Goal: Task Accomplishment & Management: Use online tool/utility

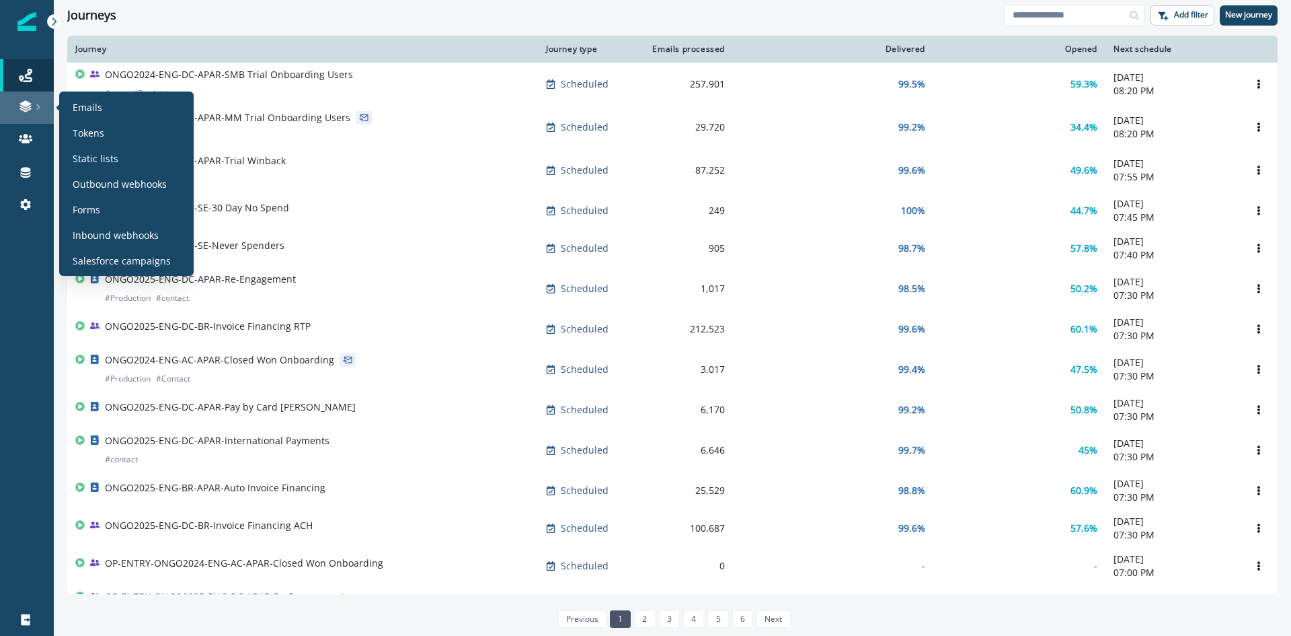
click at [42, 113] on link at bounding box center [27, 107] width 54 height 32
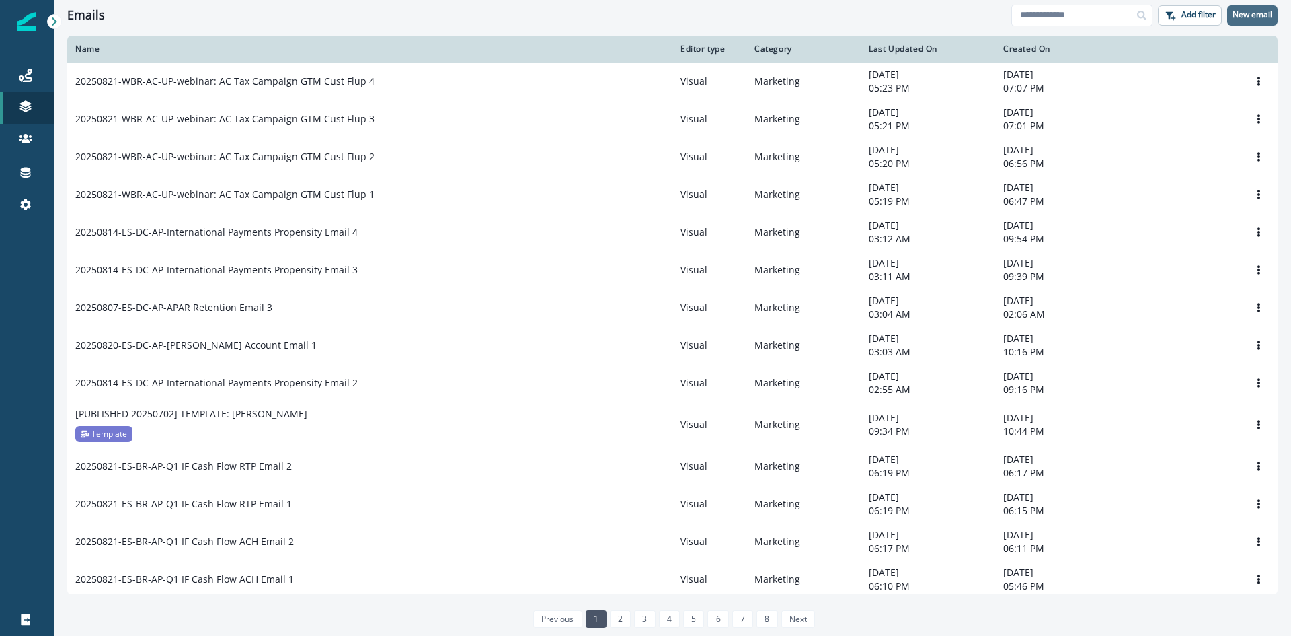
click at [1260, 20] on p "New email" at bounding box center [1253, 14] width 40 height 9
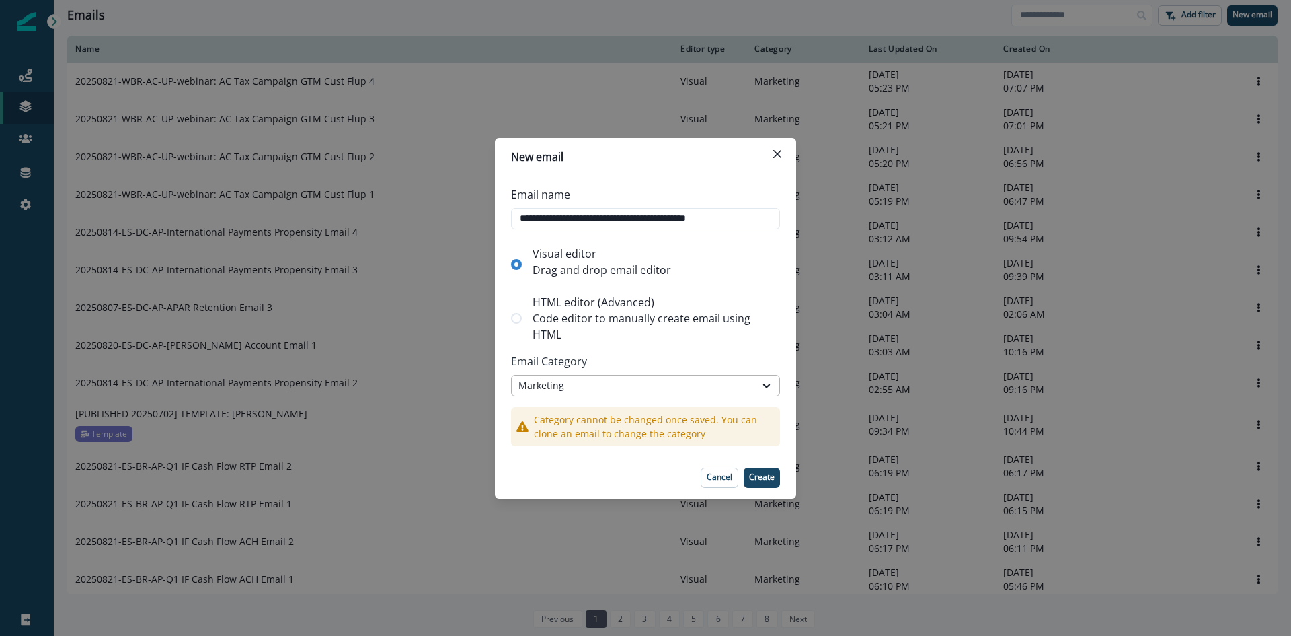
type input "**********"
click at [745, 386] on div "Marketing" at bounding box center [634, 385] width 230 height 14
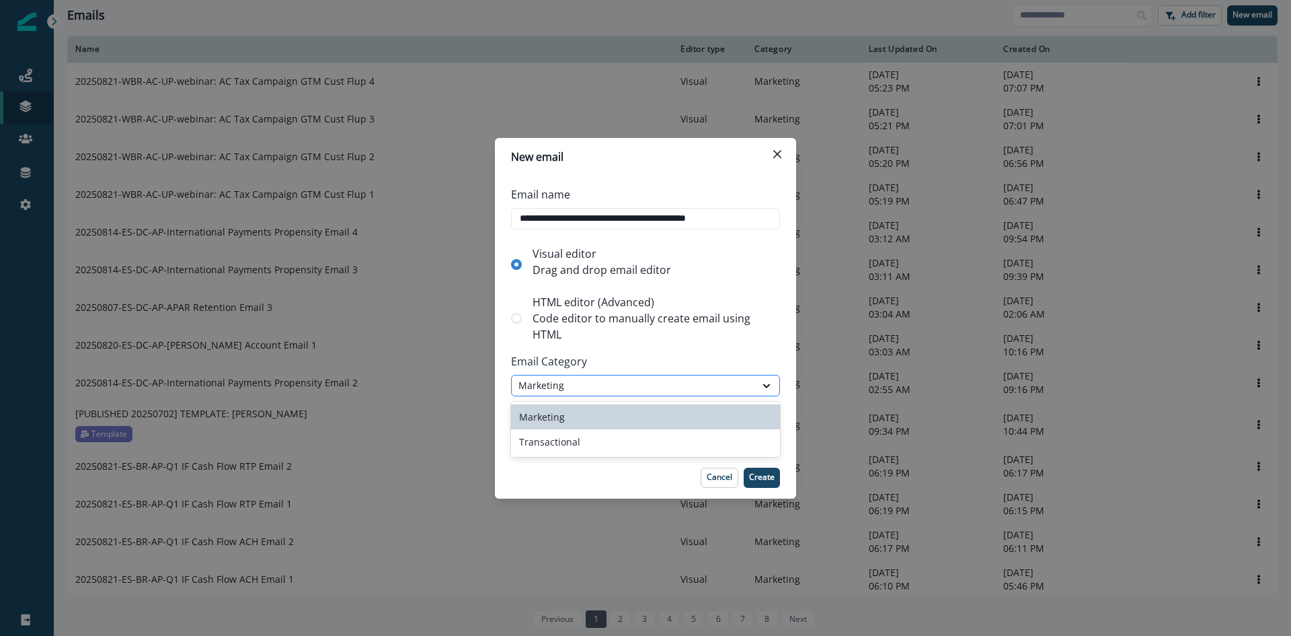
click at [745, 386] on div "Marketing" at bounding box center [634, 385] width 230 height 14
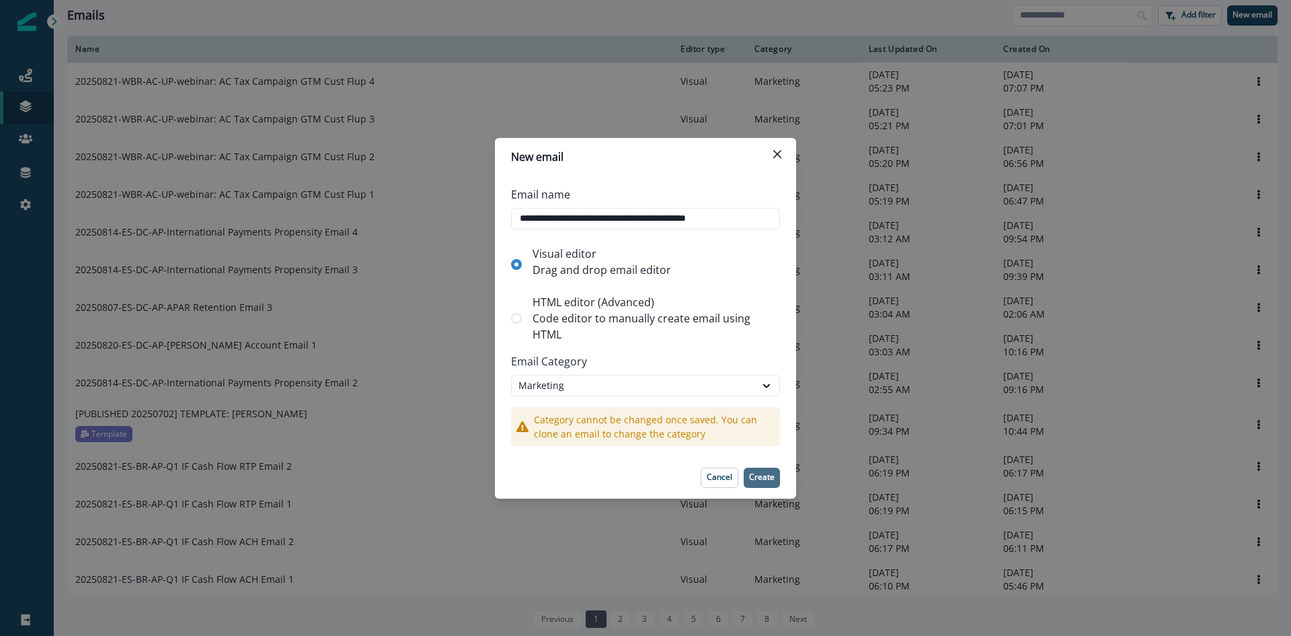
click at [757, 475] on p "Create" at bounding box center [762, 476] width 26 height 9
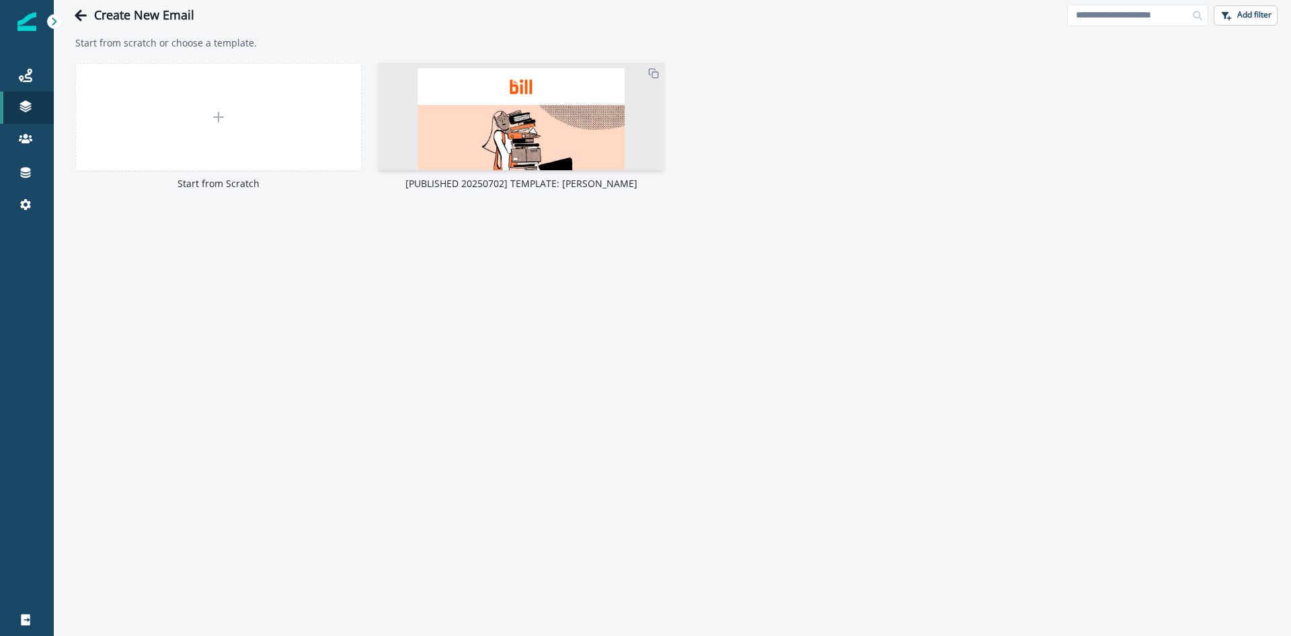
click at [573, 163] on img at bounding box center [521, 479] width 286 height 832
click at [546, 128] on img at bounding box center [521, 479] width 286 height 832
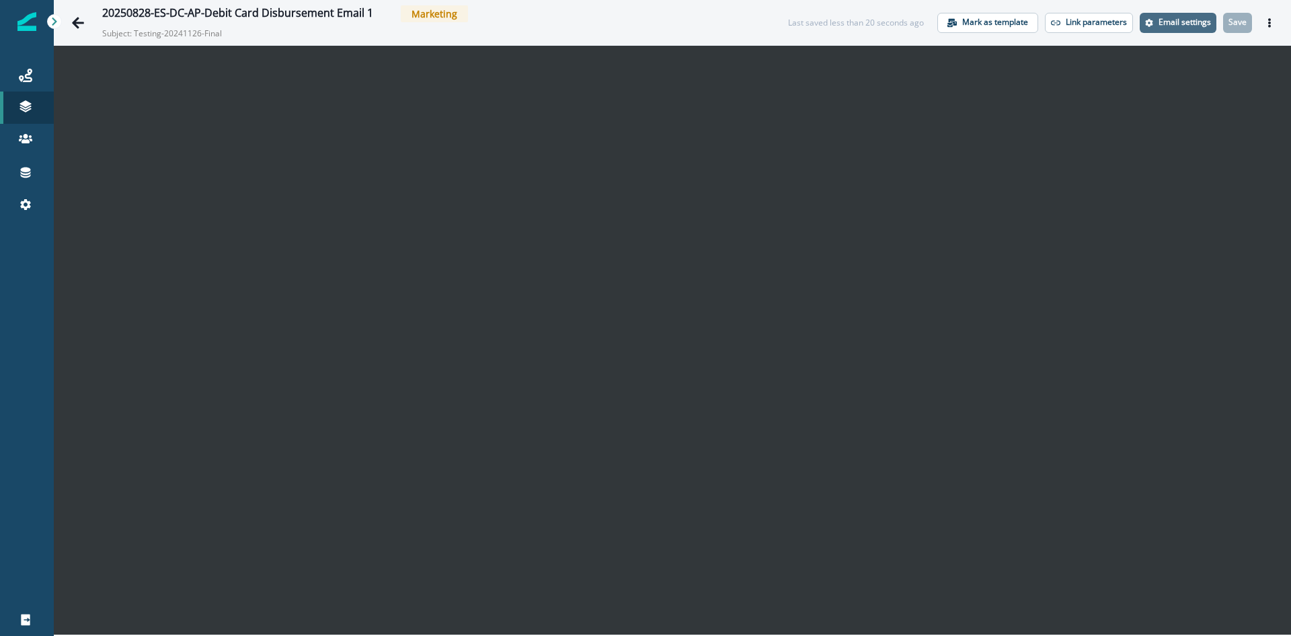
click at [1171, 27] on p "Email settings" at bounding box center [1185, 21] width 52 height 9
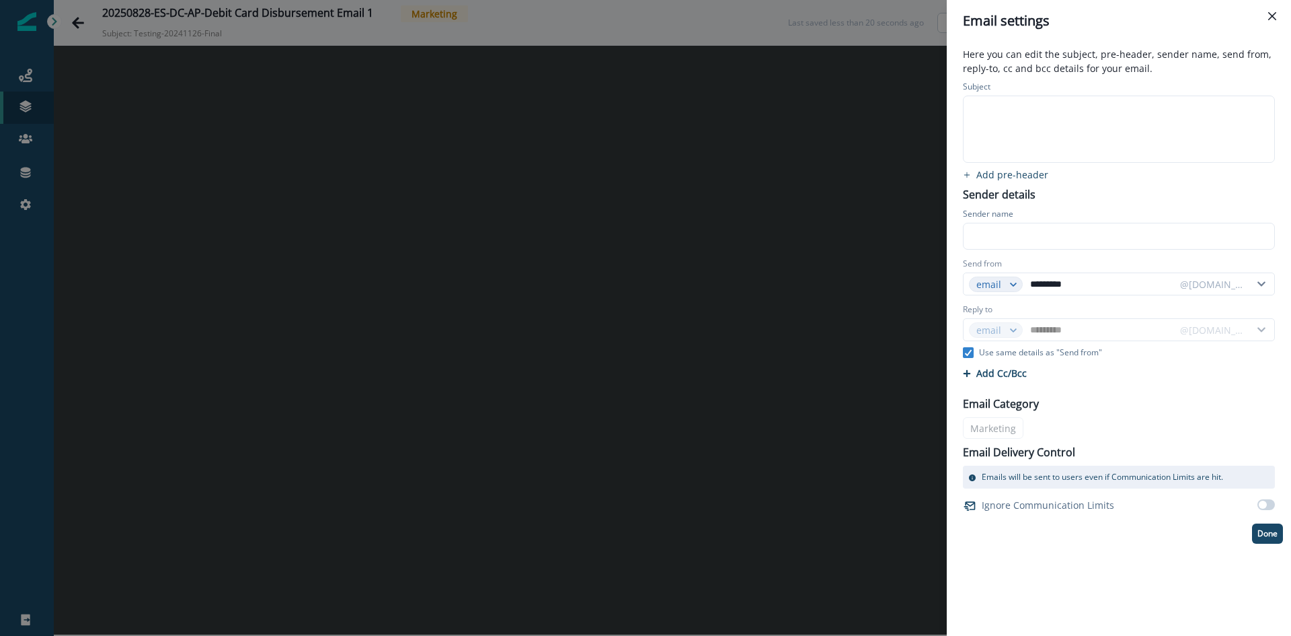
click at [1128, 137] on div at bounding box center [1118, 129] width 309 height 66
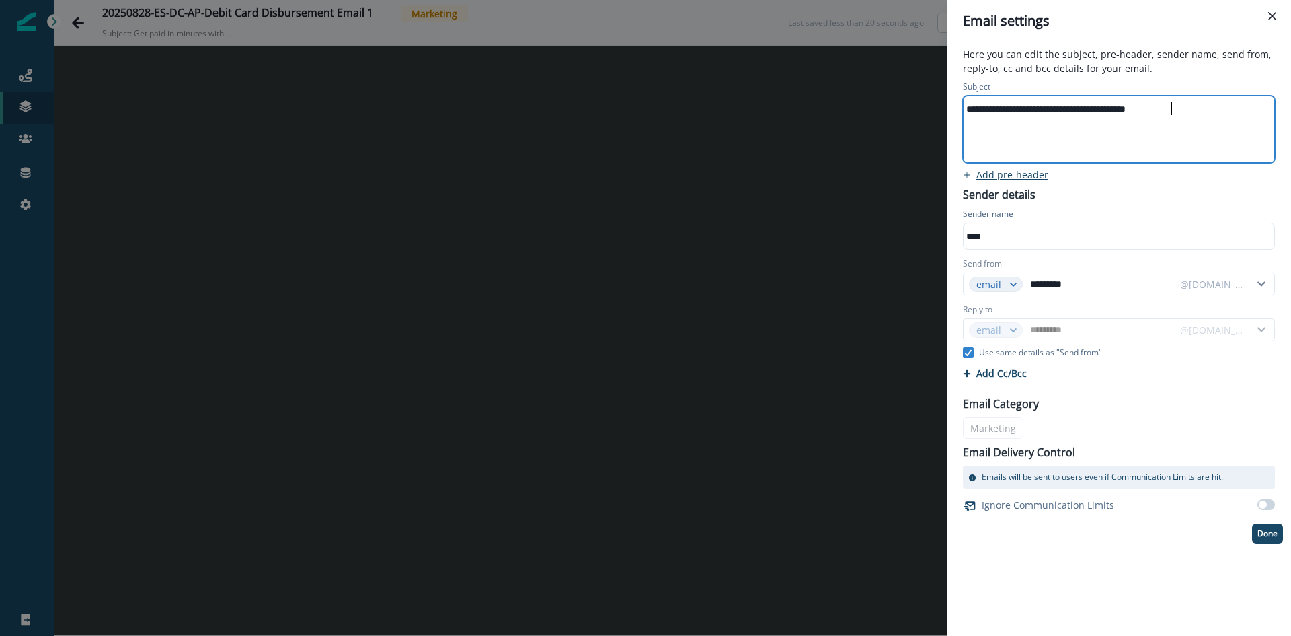
click at [1013, 176] on p "Add pre-header" at bounding box center [1013, 174] width 72 height 13
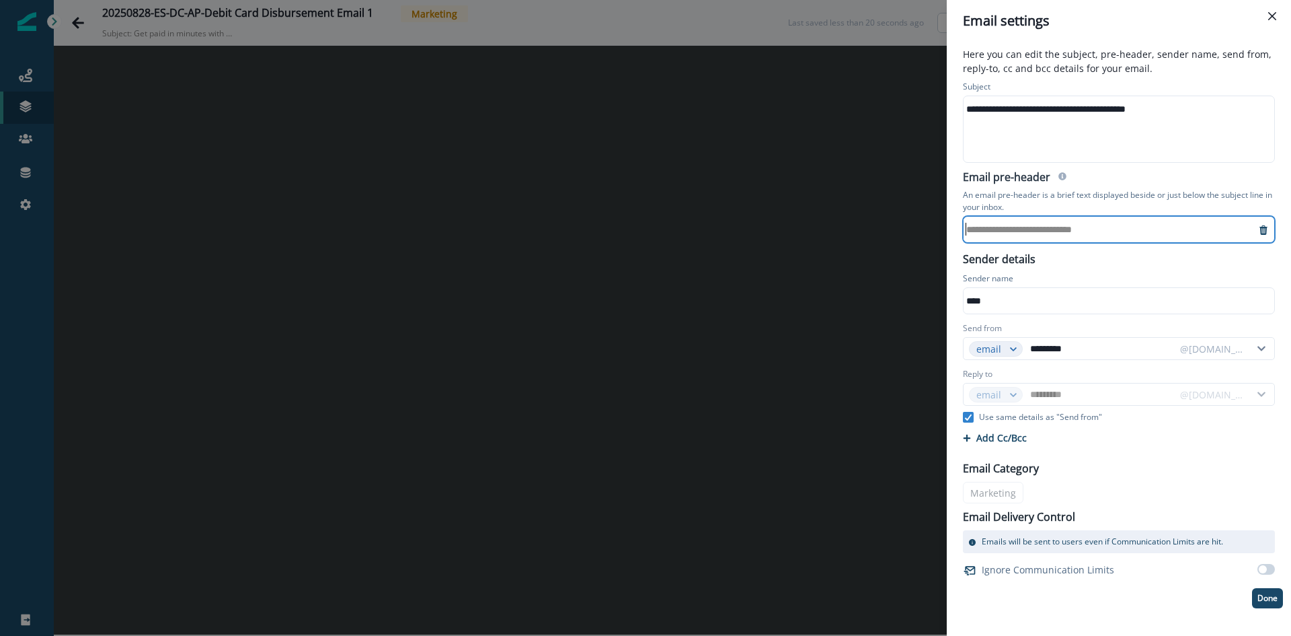
click at [1075, 229] on div "**********" at bounding box center [1110, 229] width 292 height 20
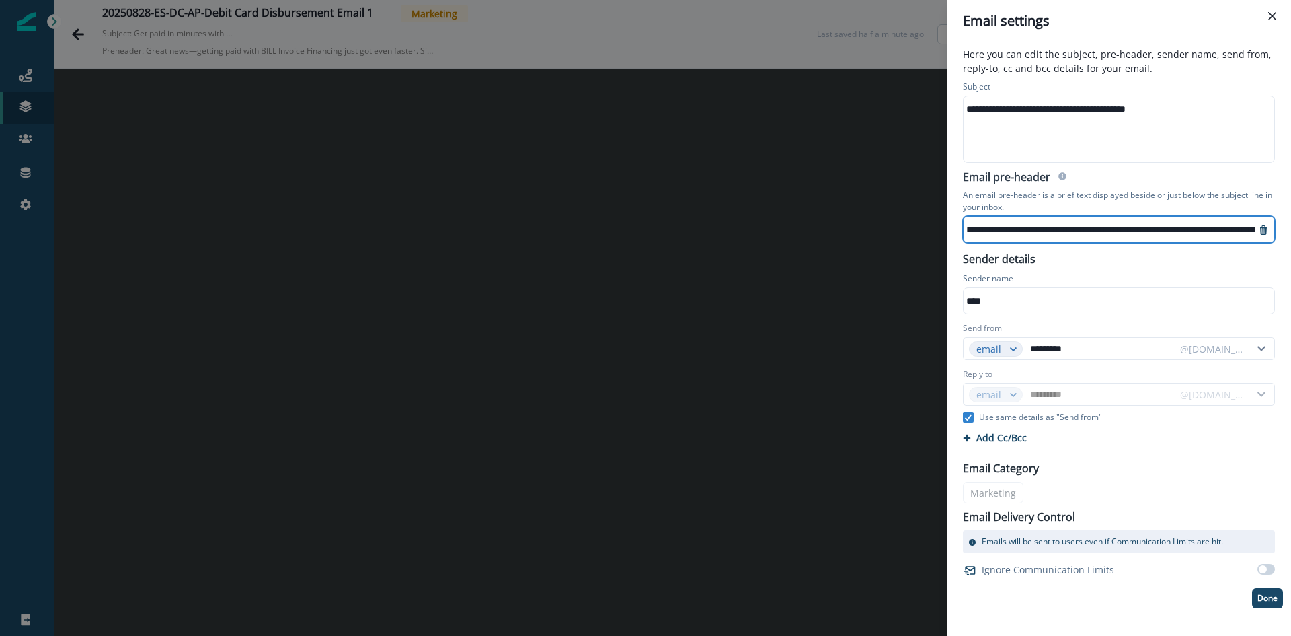
scroll to position [7, 455]
click at [1000, 414] on p "Use same details as "Send from"" at bounding box center [1040, 417] width 123 height 12
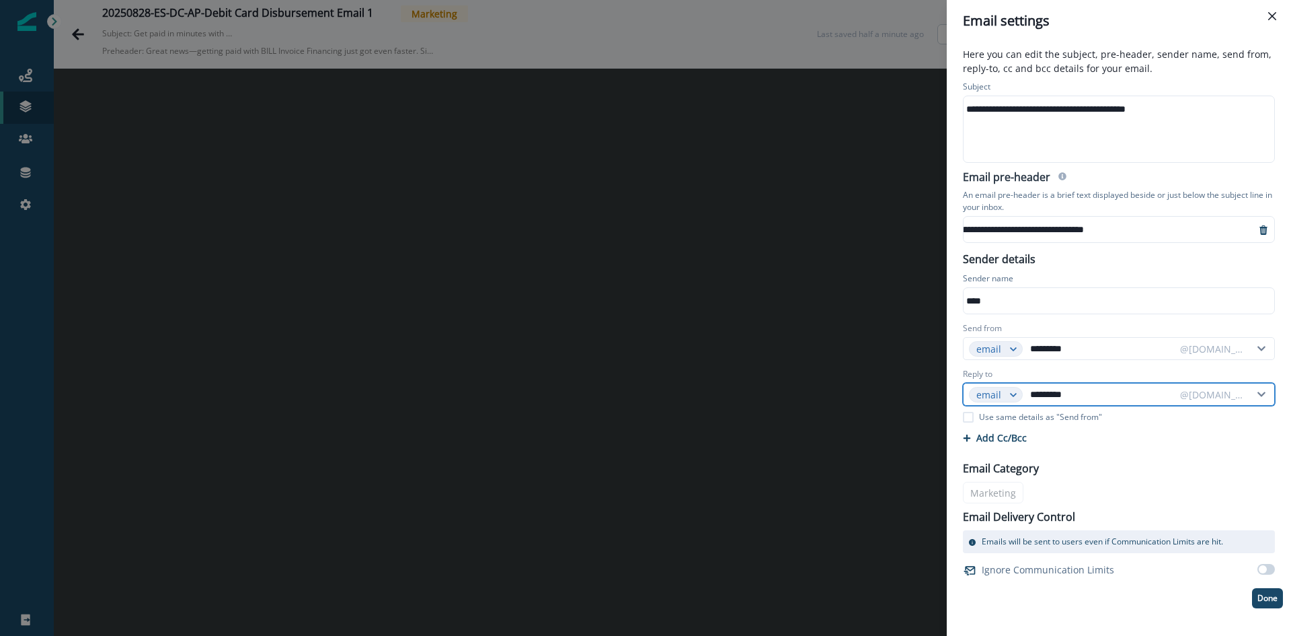
click at [1083, 392] on input "*********" at bounding box center [1101, 394] width 147 height 22
type input "**********"
click at [1265, 596] on p "Done" at bounding box center [1268, 597] width 20 height 9
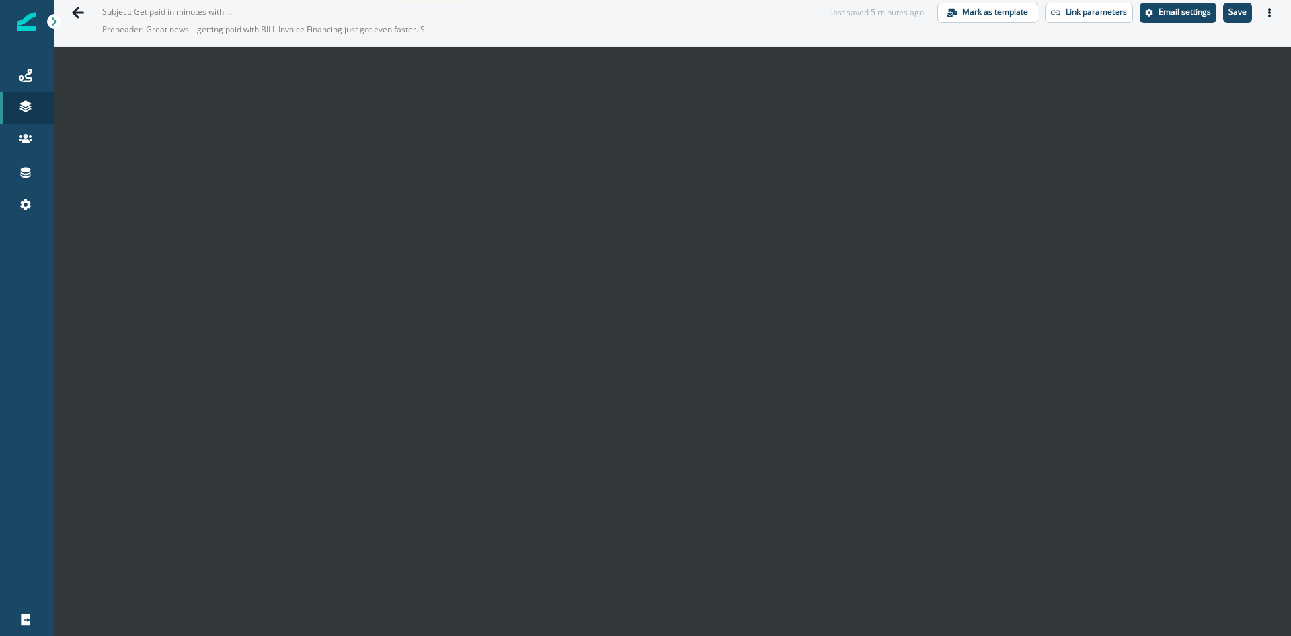
scroll to position [0, 0]
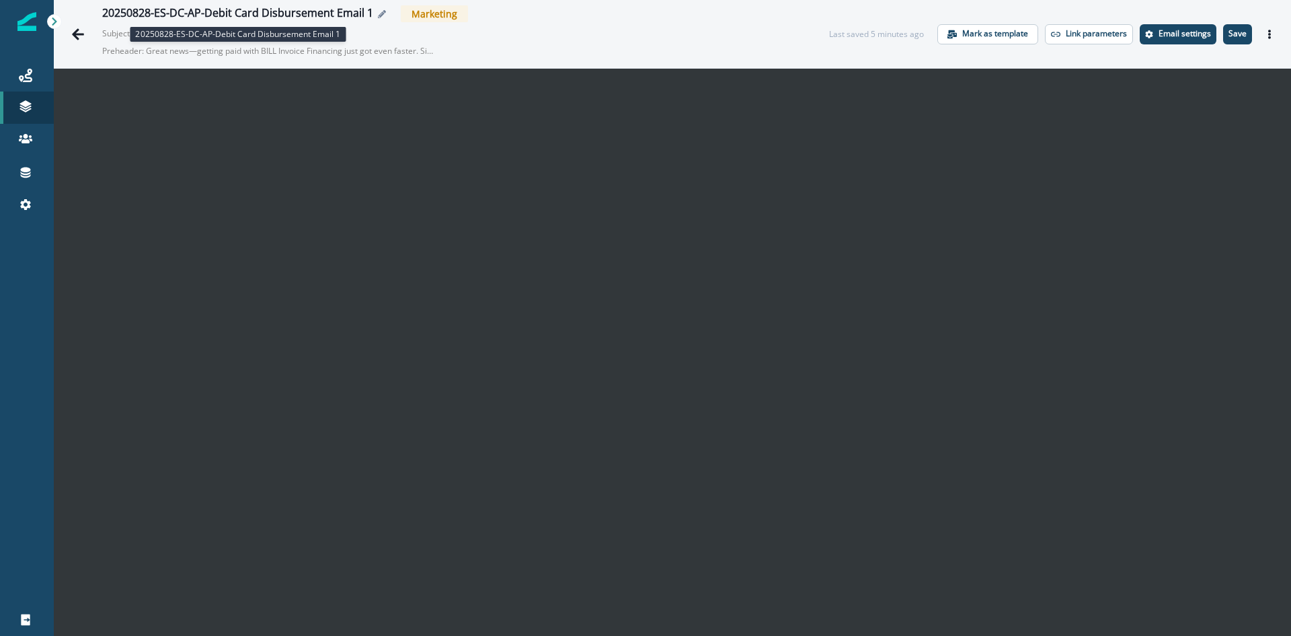
click at [256, 13] on div "20250828-ES-DC-AP-Debit Card Disbursement Email 1" at bounding box center [237, 14] width 271 height 15
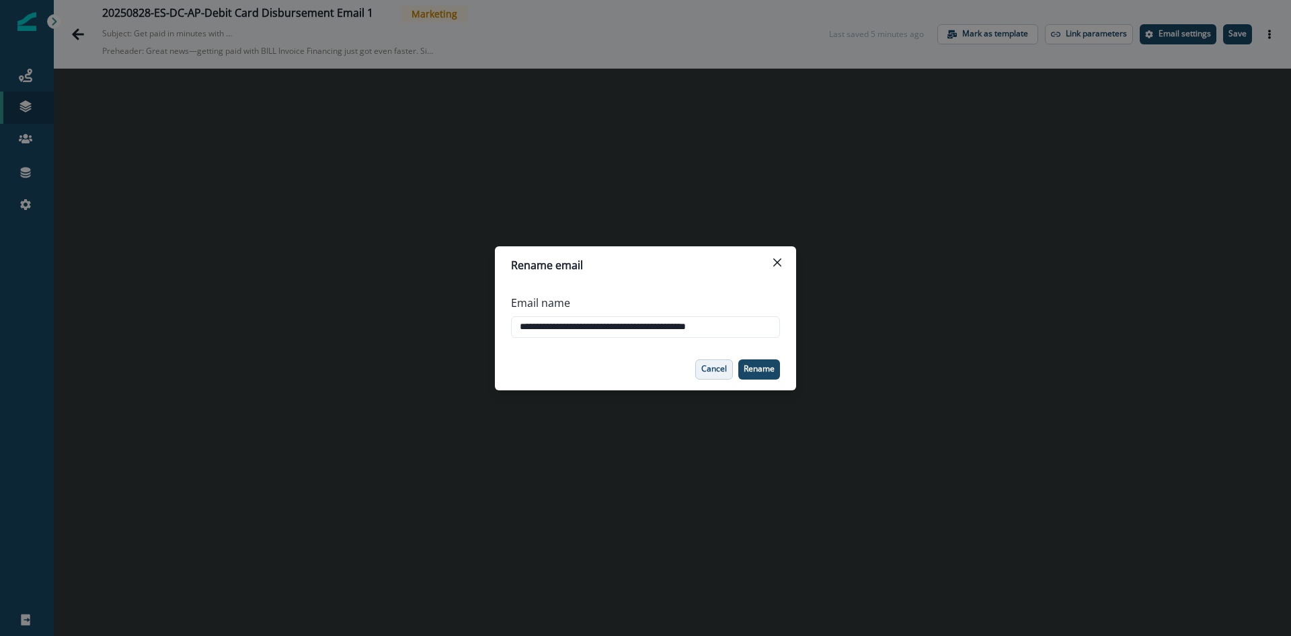
click at [707, 375] on button "Cancel" at bounding box center [714, 369] width 38 height 20
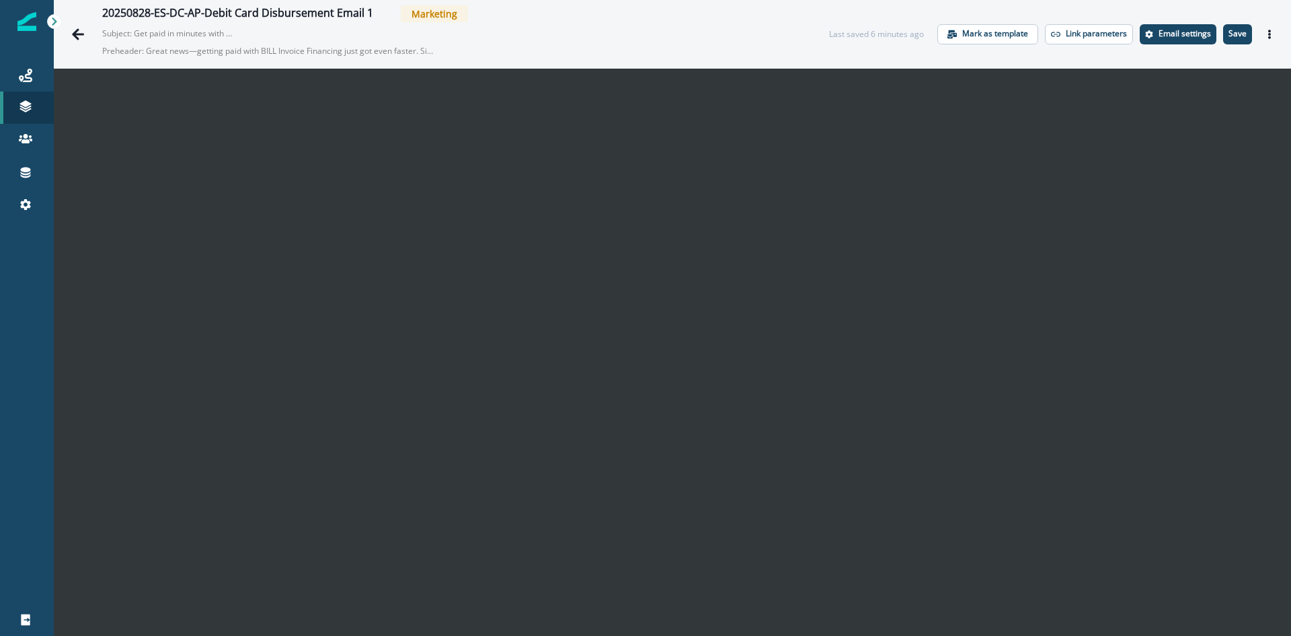
scroll to position [22, 0]
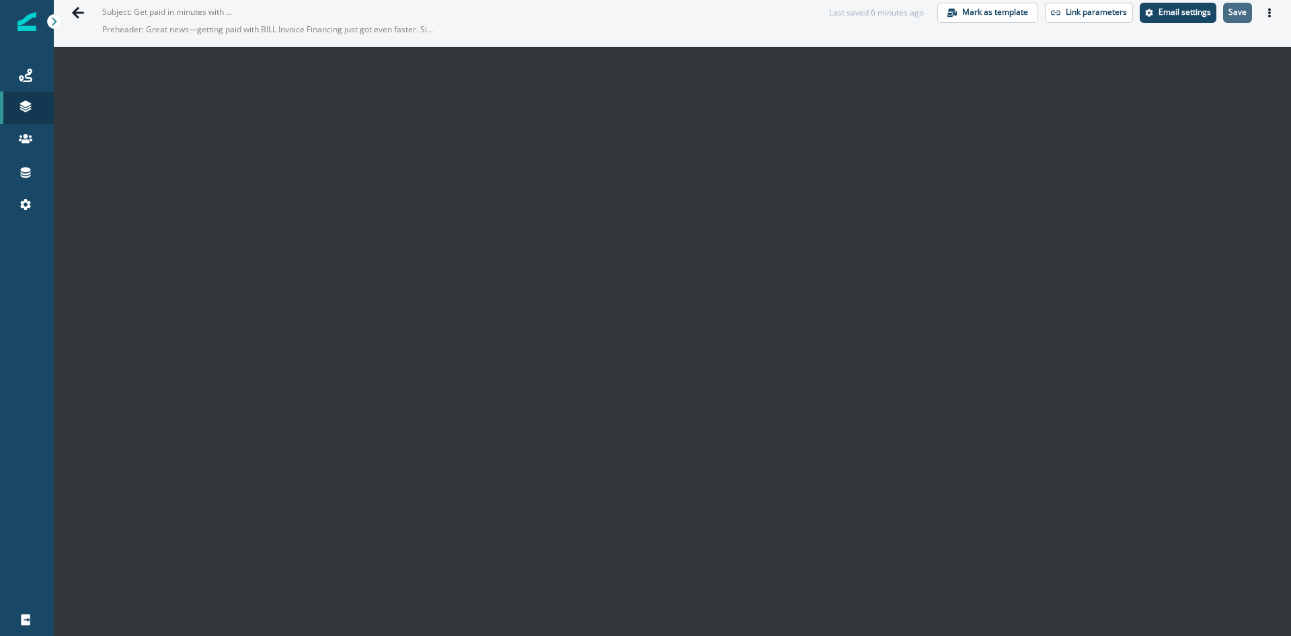
click at [1235, 15] on p "Save" at bounding box center [1238, 11] width 18 height 9
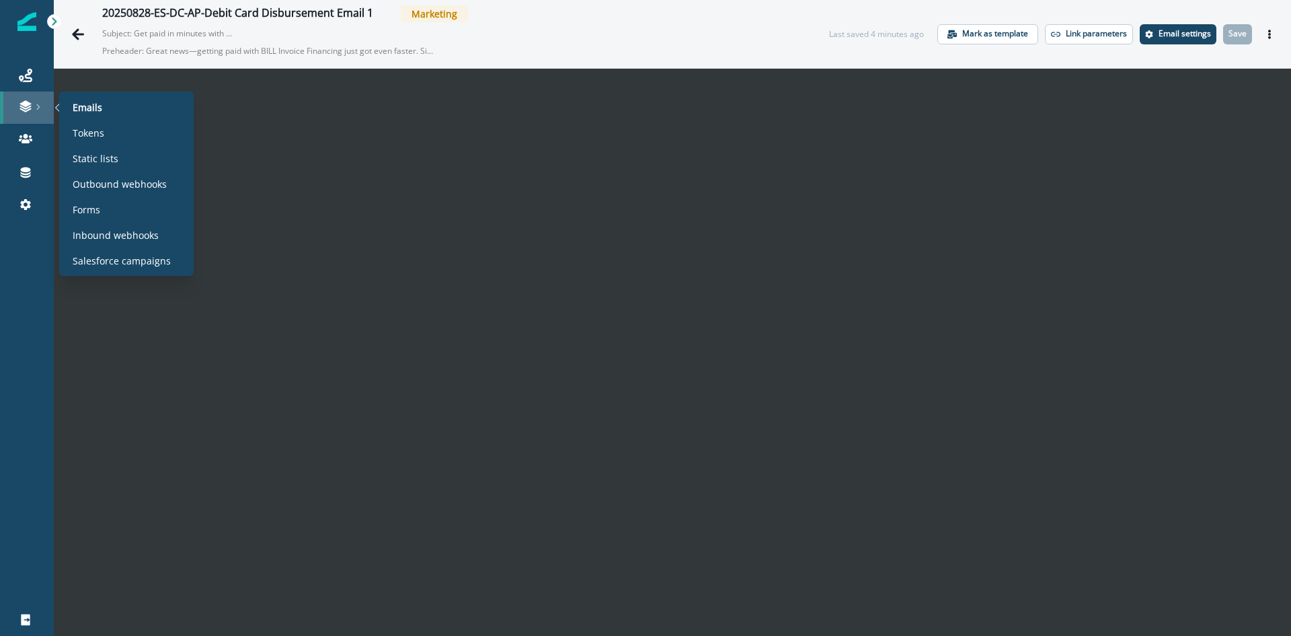
click at [28, 117] on link at bounding box center [27, 107] width 54 height 32
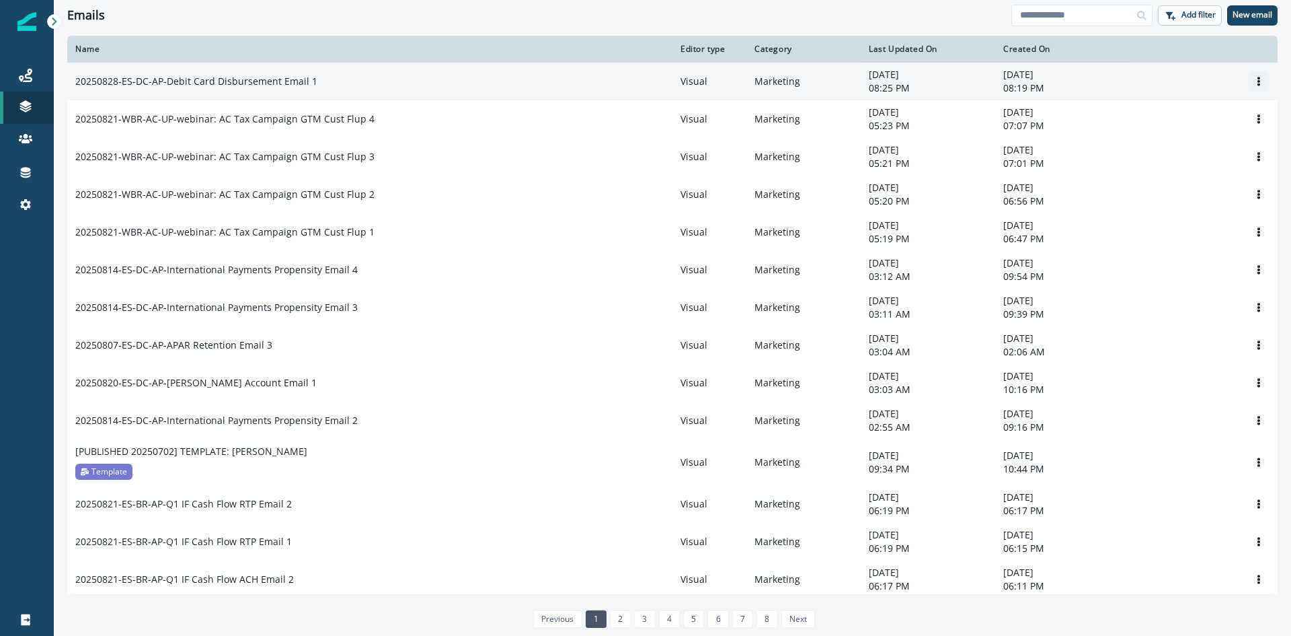
click at [1254, 78] on icon "Options" at bounding box center [1258, 81] width 9 height 9
click at [1176, 119] on button "Clone" at bounding box center [1184, 115] width 149 height 22
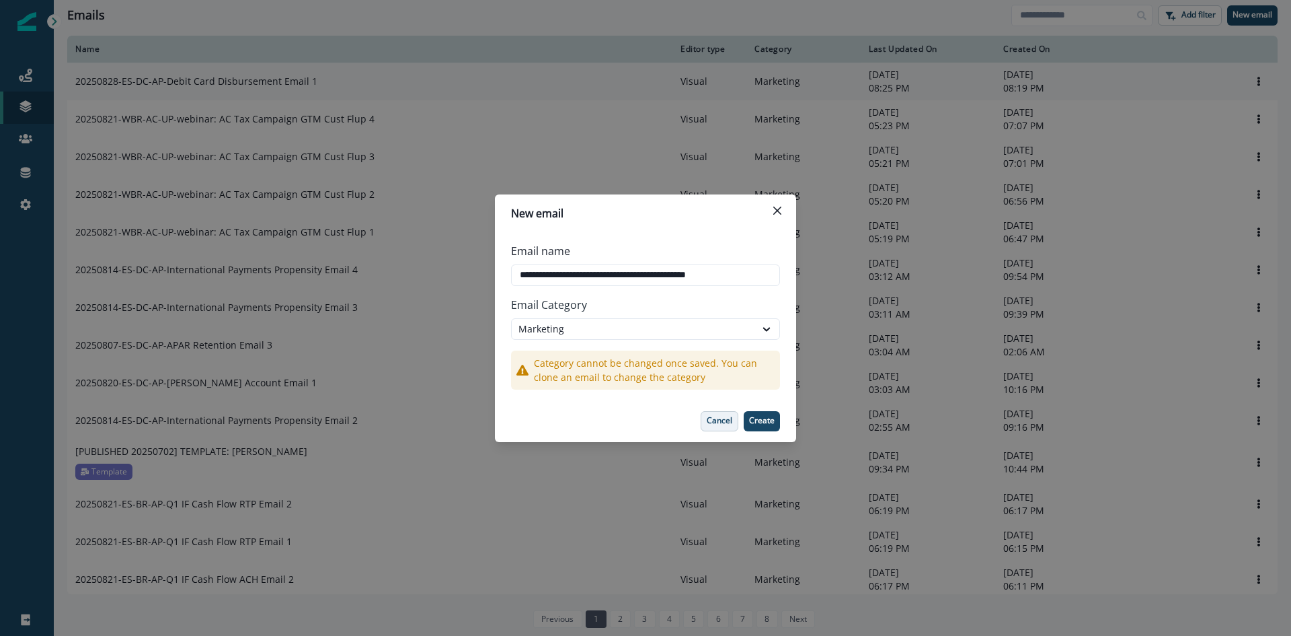
click at [716, 418] on p "Cancel" at bounding box center [720, 420] width 26 height 9
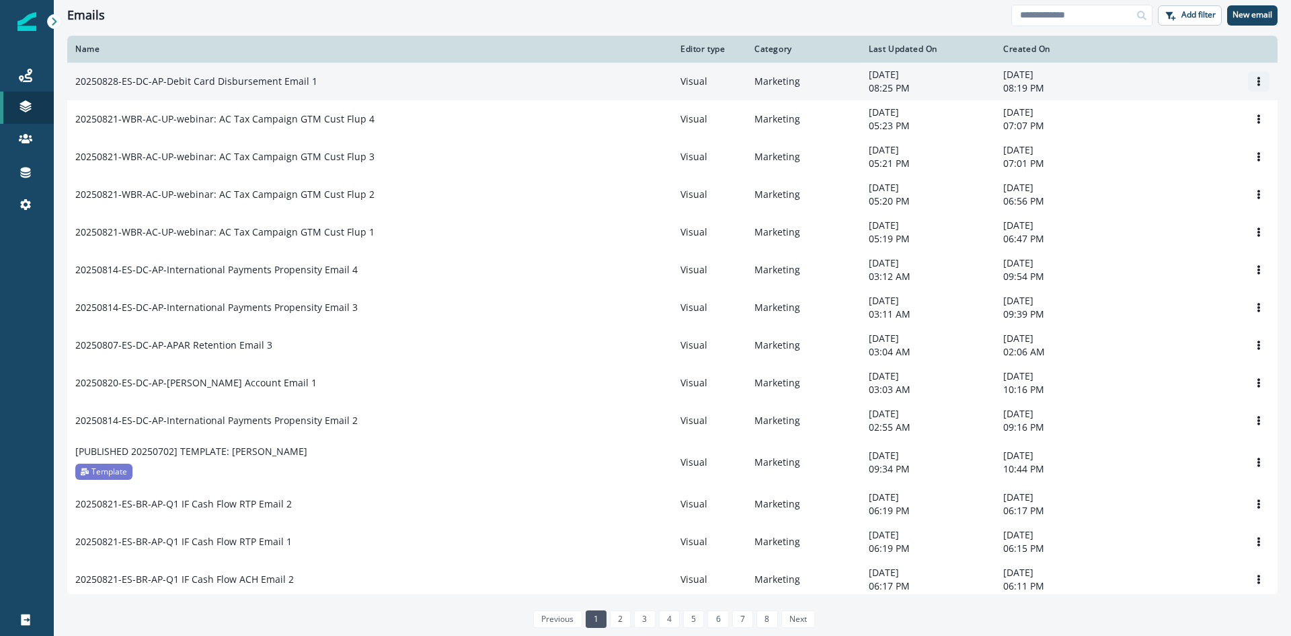
click at [1248, 81] on button "Options" at bounding box center [1259, 81] width 22 height 20
click at [1153, 110] on button "Clone" at bounding box center [1184, 115] width 149 height 22
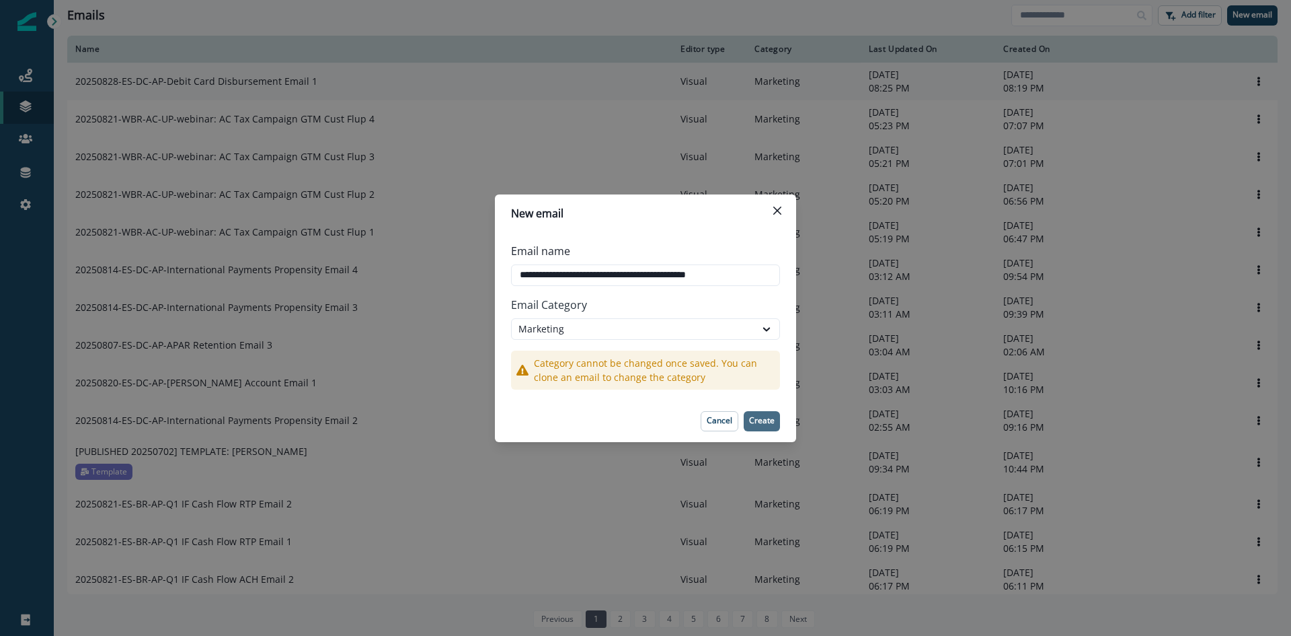
type input "**********"
click at [765, 420] on p "Create" at bounding box center [762, 420] width 26 height 9
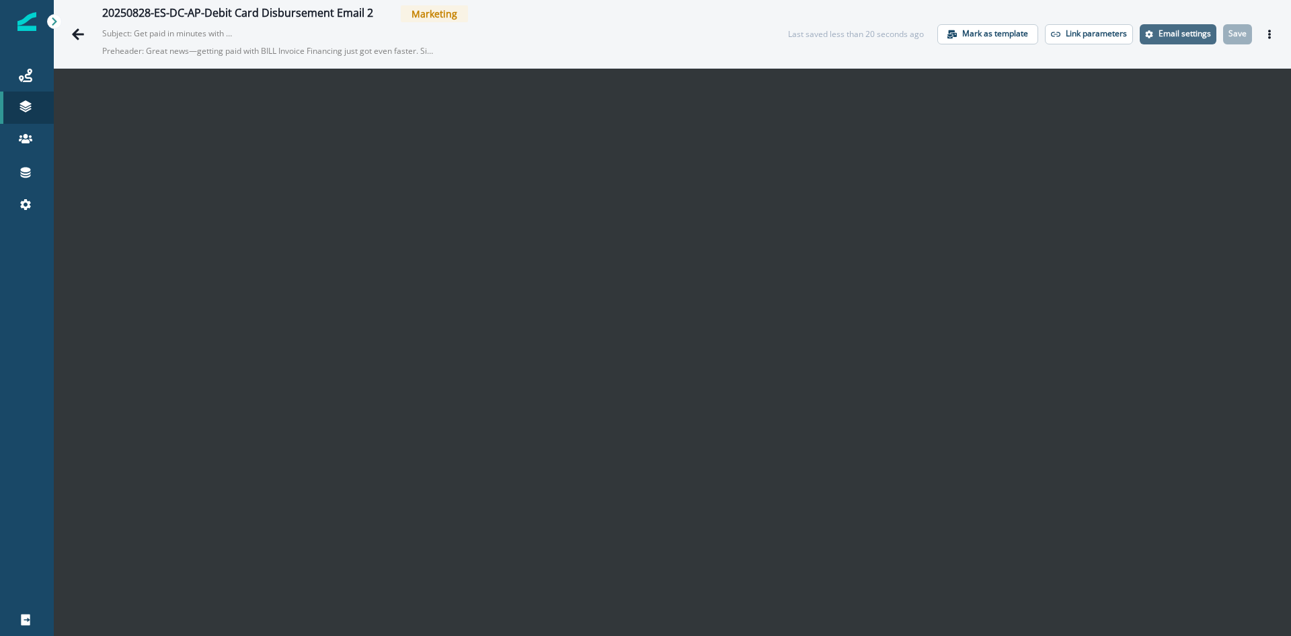
click at [1159, 36] on p "Email settings" at bounding box center [1185, 33] width 52 height 9
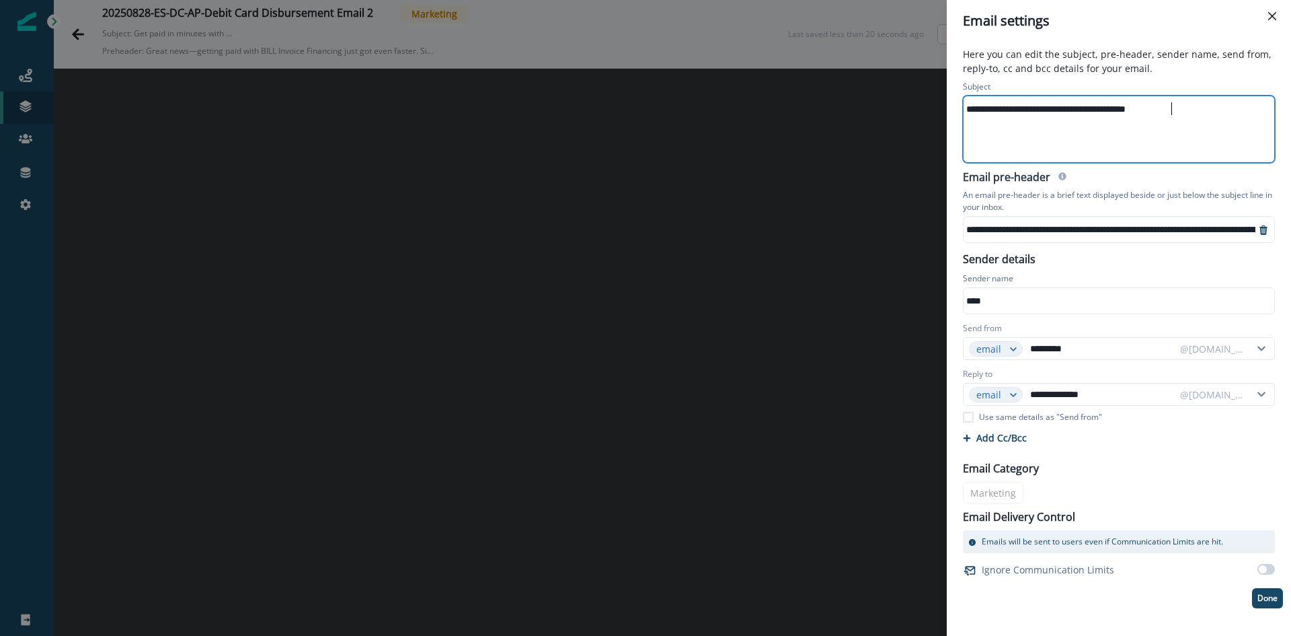
click at [1085, 139] on div "**********" at bounding box center [1118, 129] width 309 height 66
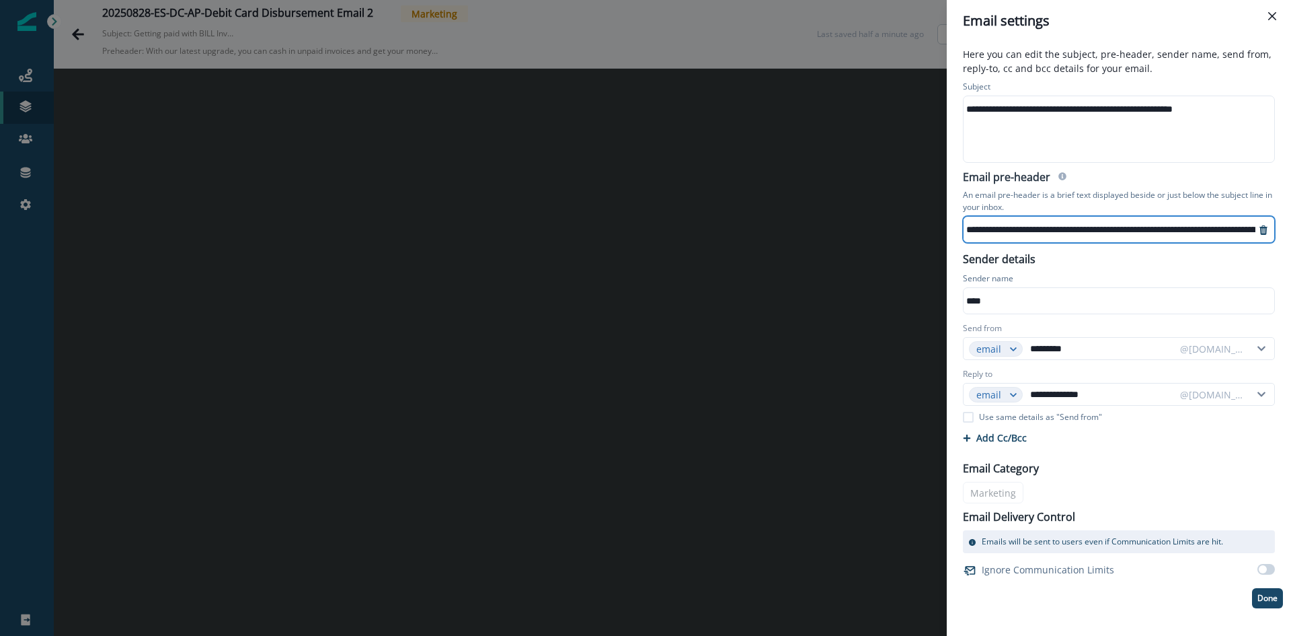
scroll to position [3, 153]
click at [1261, 597] on p "Done" at bounding box center [1268, 597] width 20 height 9
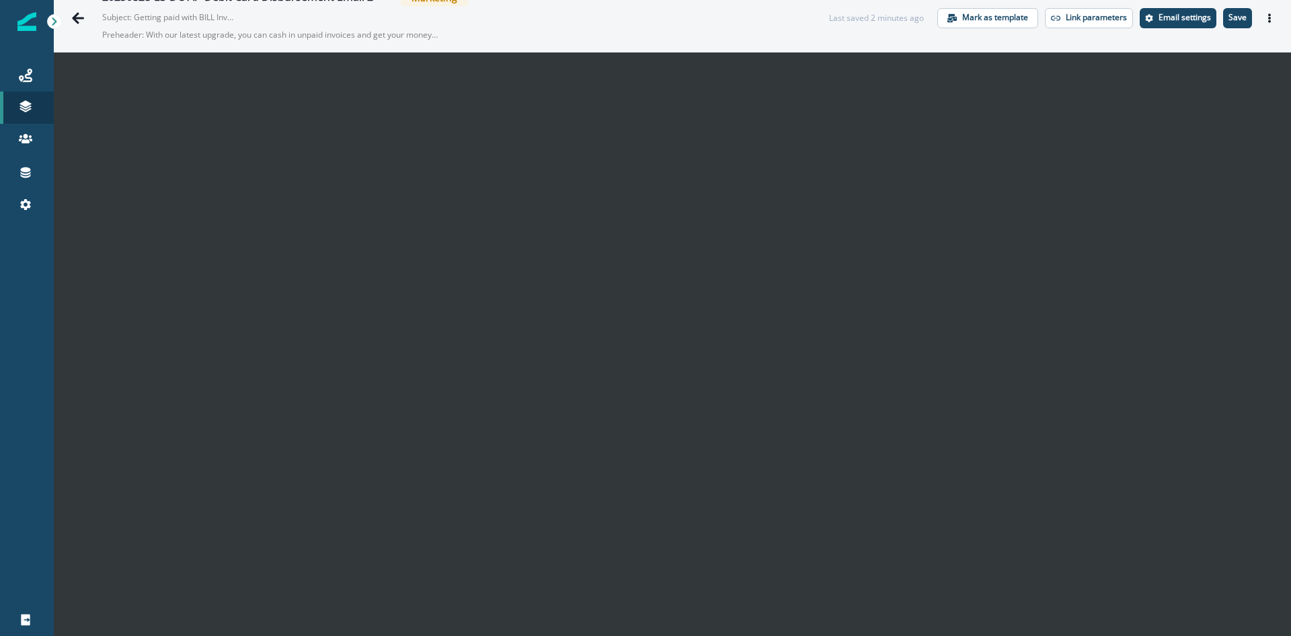
scroll to position [17, 0]
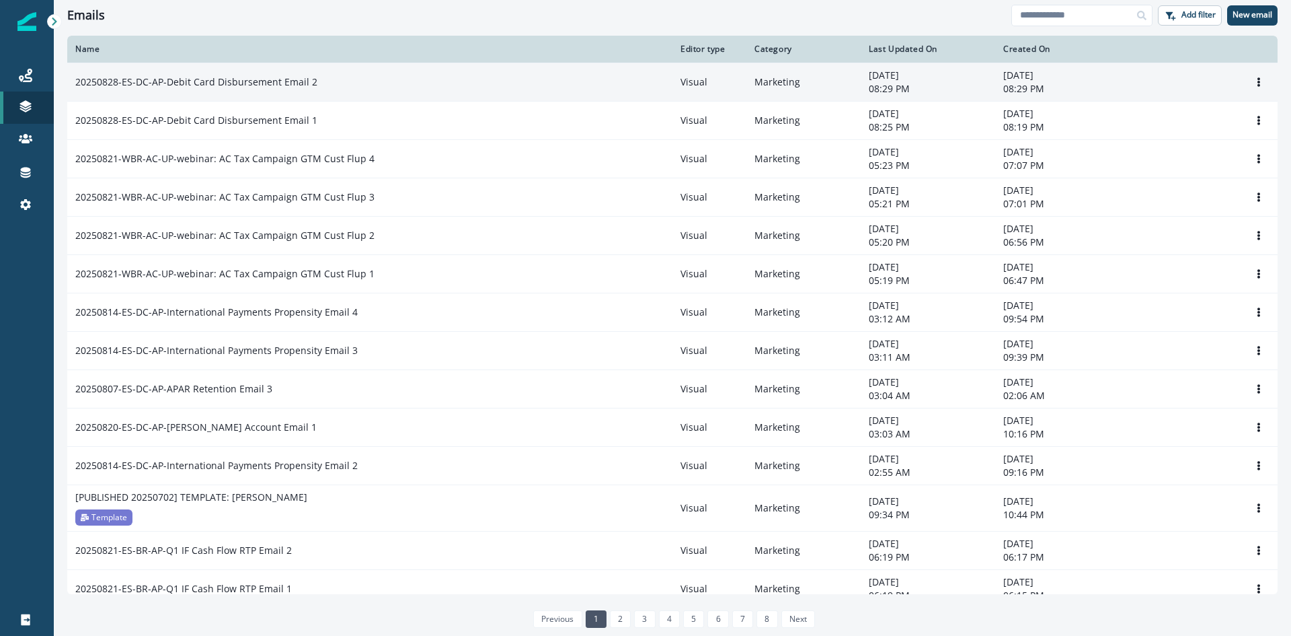
click at [381, 97] on td "20250828-ES-DC-AP-Debit Card Disbursement Email 2" at bounding box center [369, 82] width 605 height 38
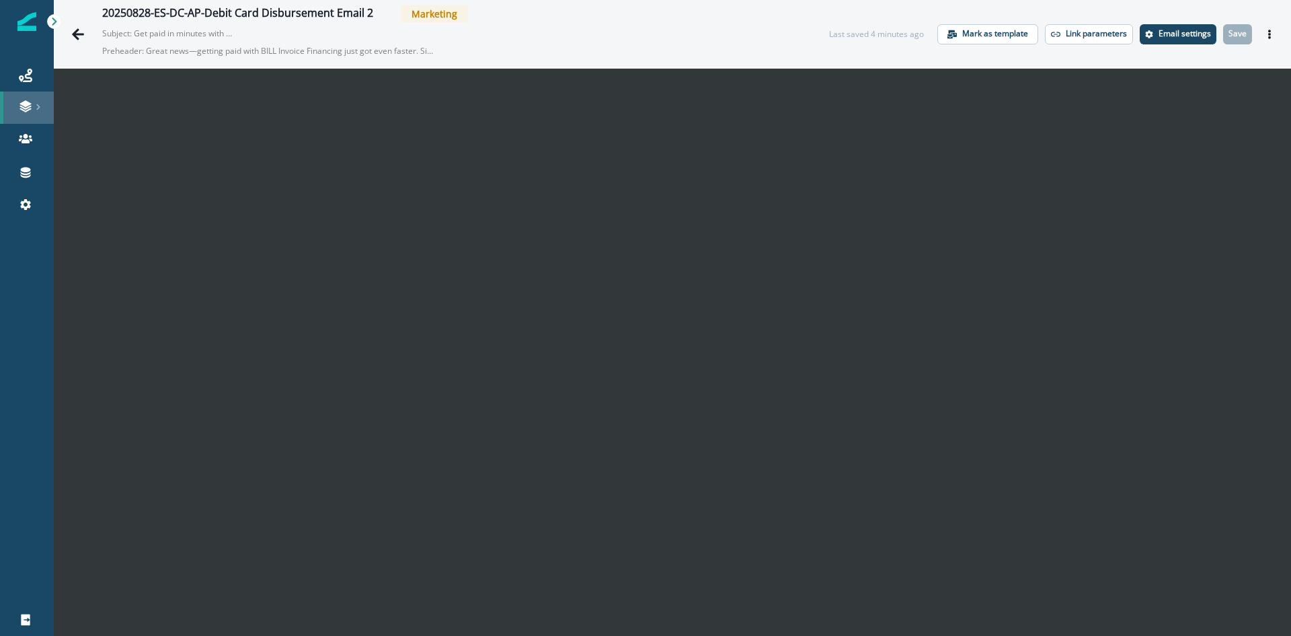
click at [31, 104] on icon at bounding box center [25, 103] width 11 height 7
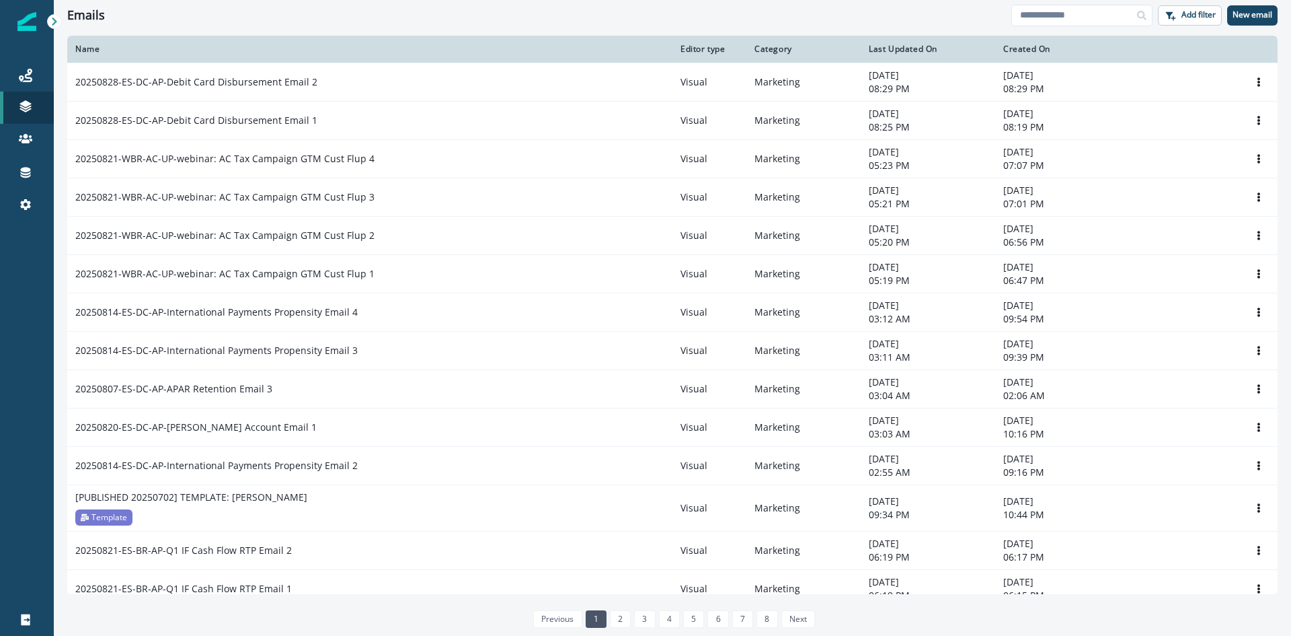
click at [29, 18] on img at bounding box center [26, 21] width 19 height 19
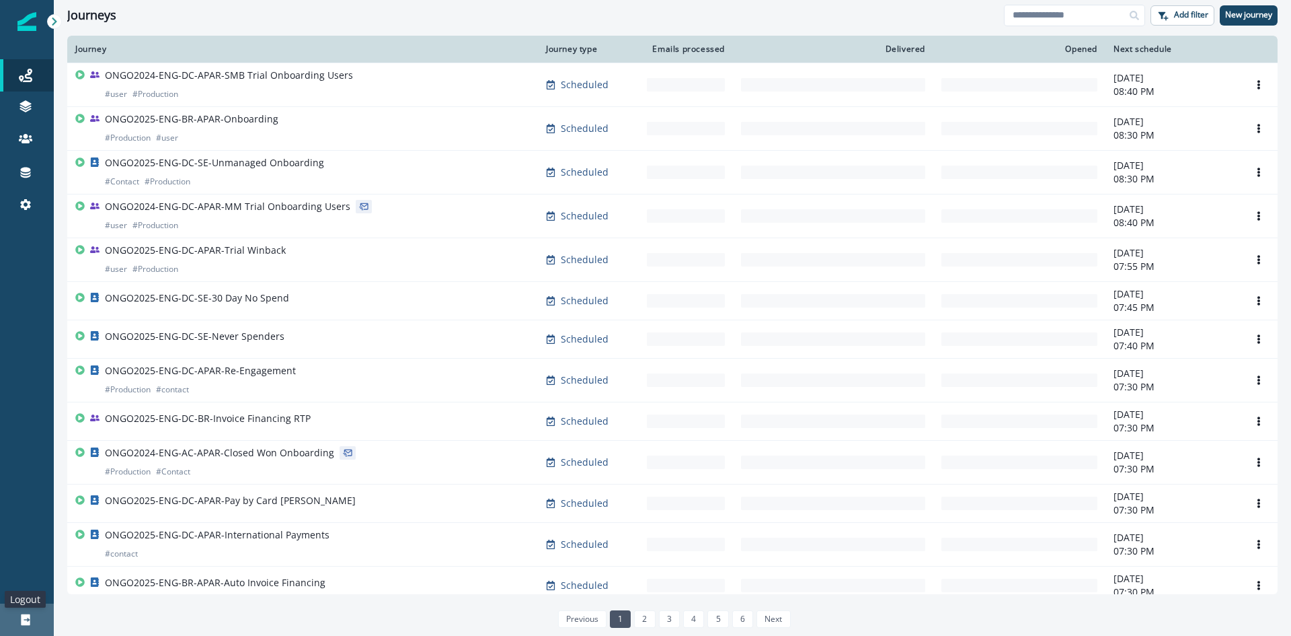
click at [26, 615] on icon at bounding box center [25, 619] width 9 height 11
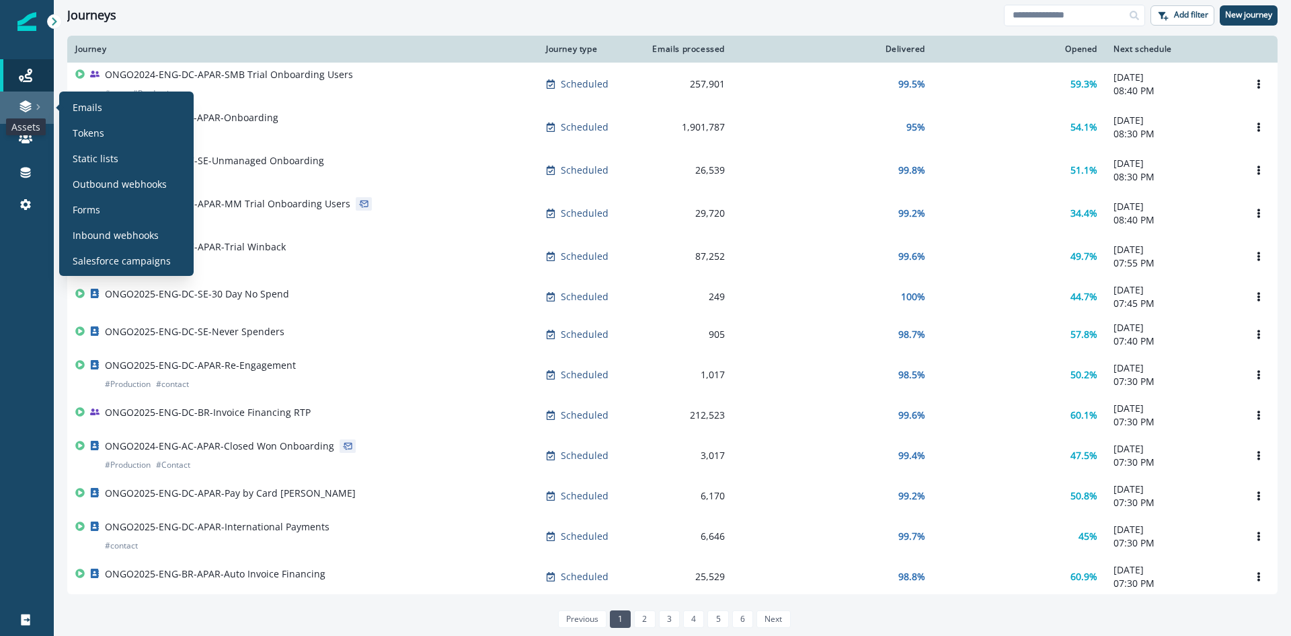
click at [19, 109] on icon at bounding box center [25, 106] width 13 height 13
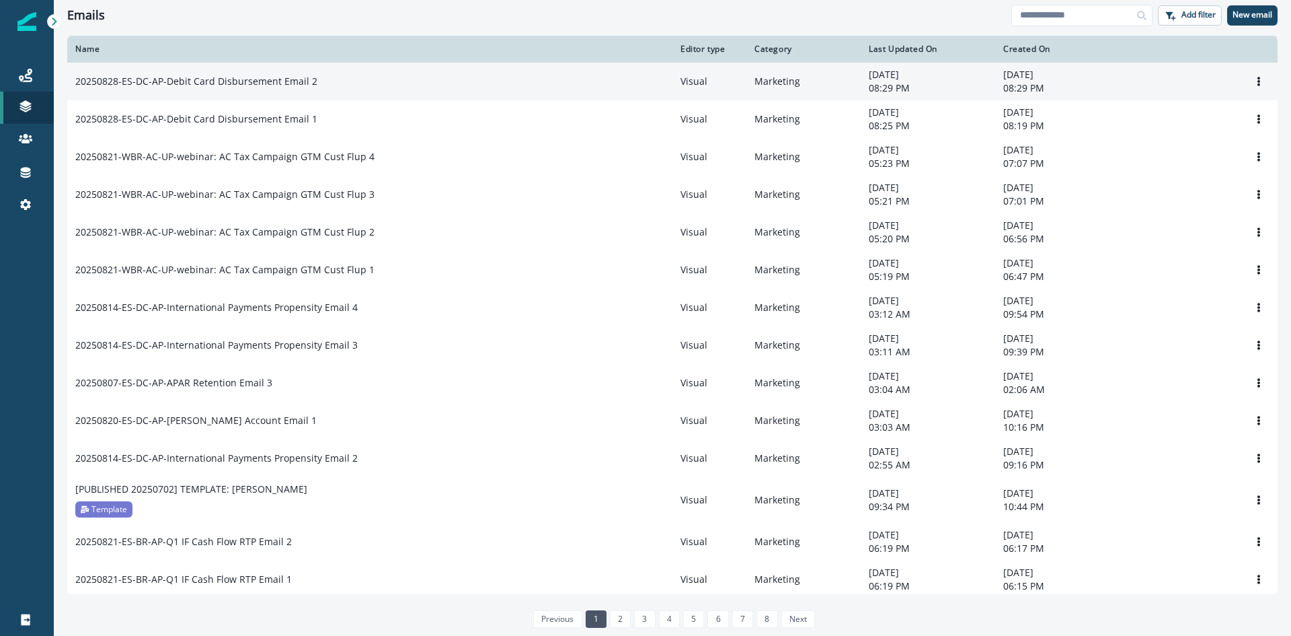
click at [186, 88] on p "20250828-ES-DC-AP-Debit Card Disbursement Email 2" at bounding box center [196, 81] width 242 height 13
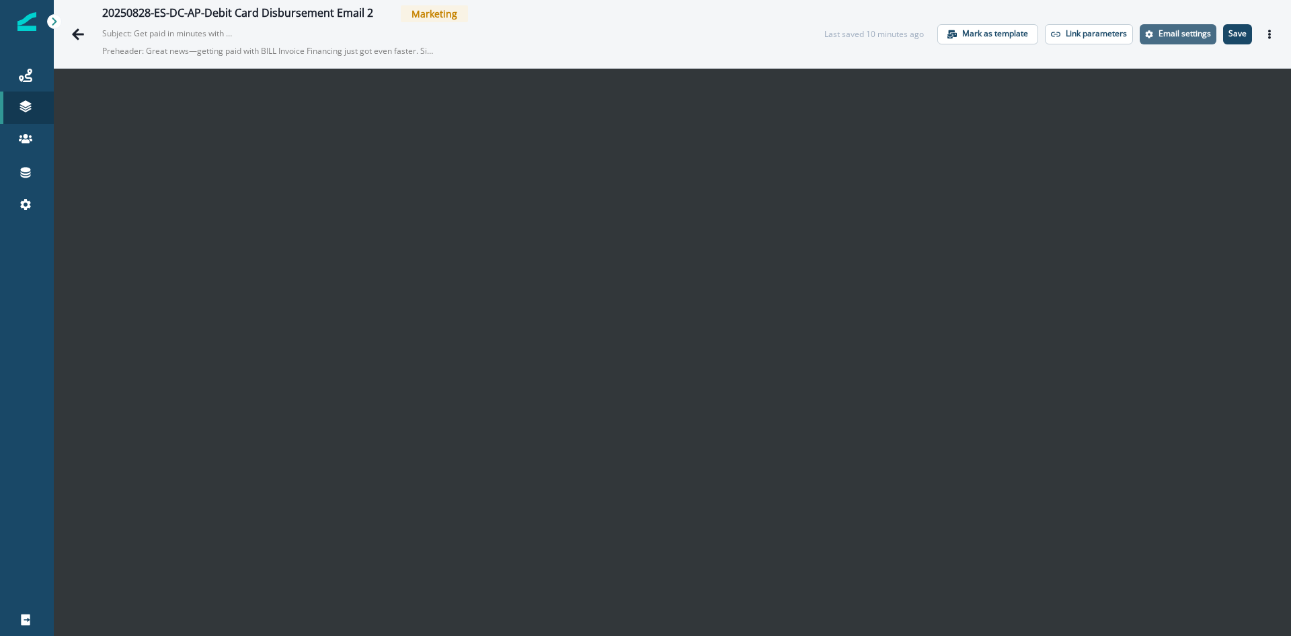
click at [1161, 40] on button "Email settings" at bounding box center [1178, 34] width 77 height 20
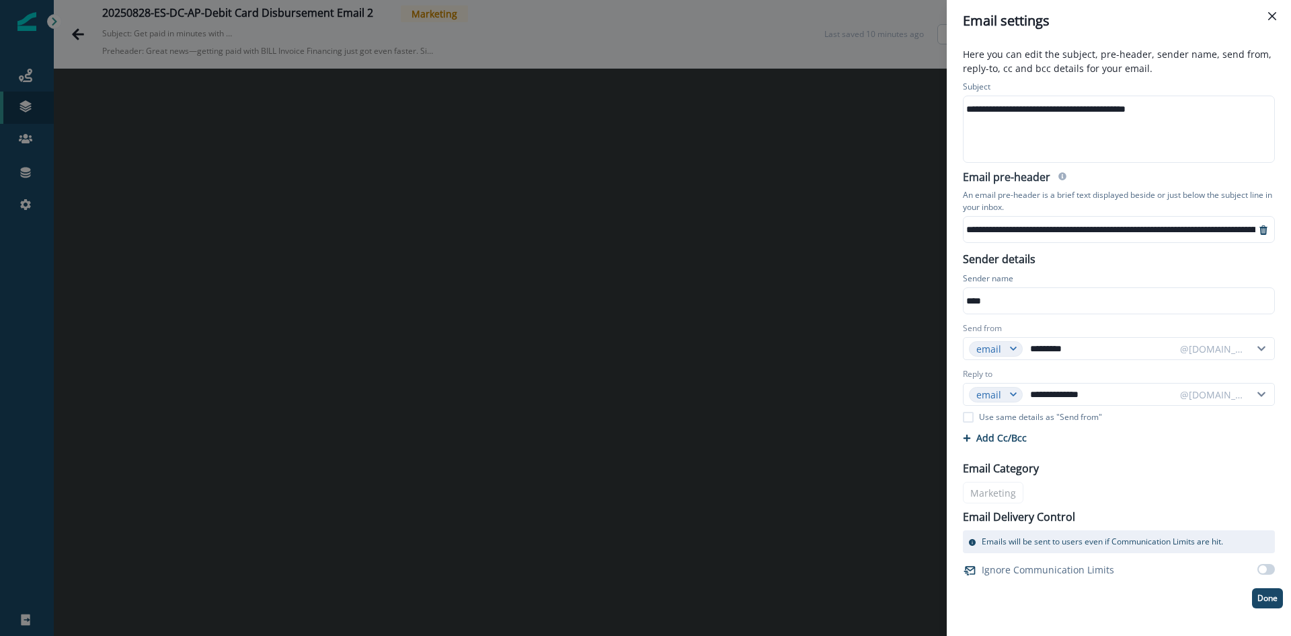
click at [1138, 134] on div "**********" at bounding box center [1118, 129] width 309 height 66
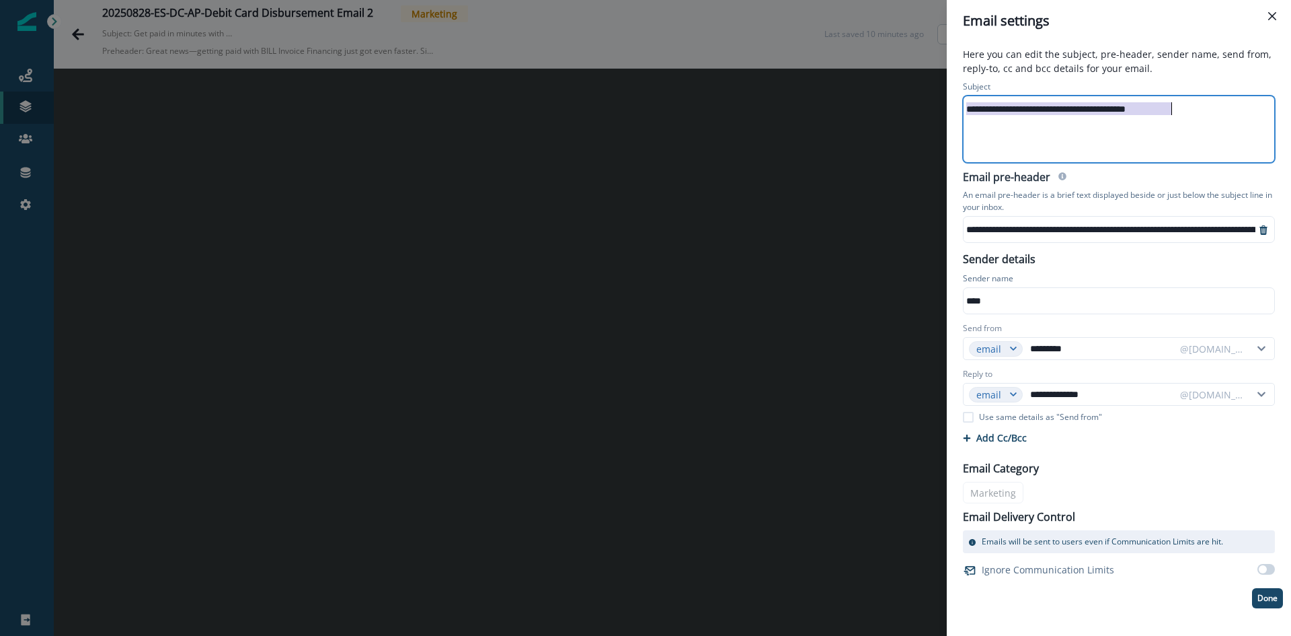
click at [1138, 134] on div "**********" at bounding box center [1118, 129] width 309 height 66
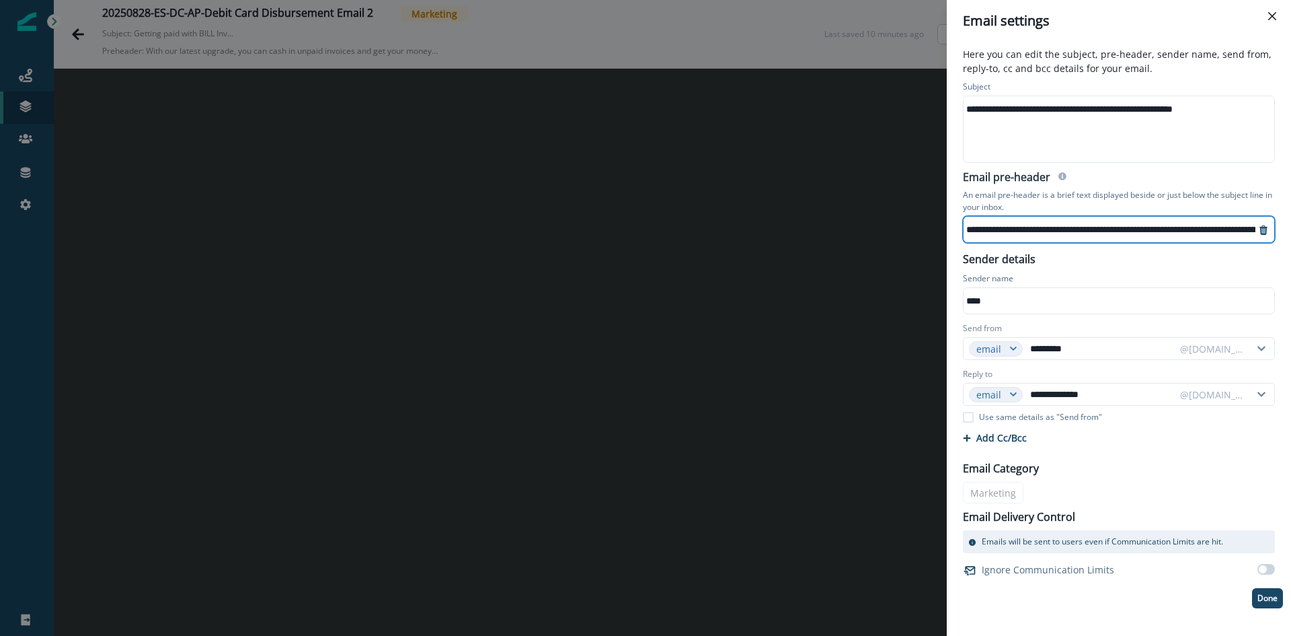
scroll to position [3, 155]
click at [1267, 593] on p "Done" at bounding box center [1268, 597] width 20 height 9
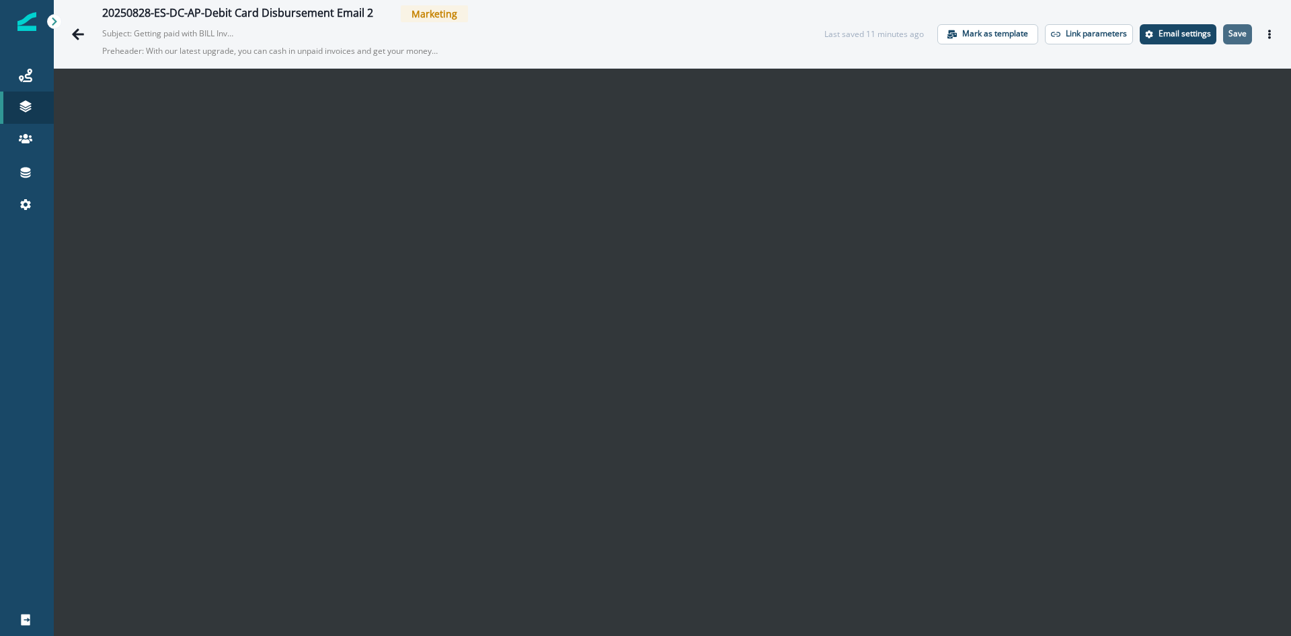
click at [1232, 24] on button "Save" at bounding box center [1237, 34] width 29 height 20
click at [1239, 33] on button "Save" at bounding box center [1237, 34] width 29 height 20
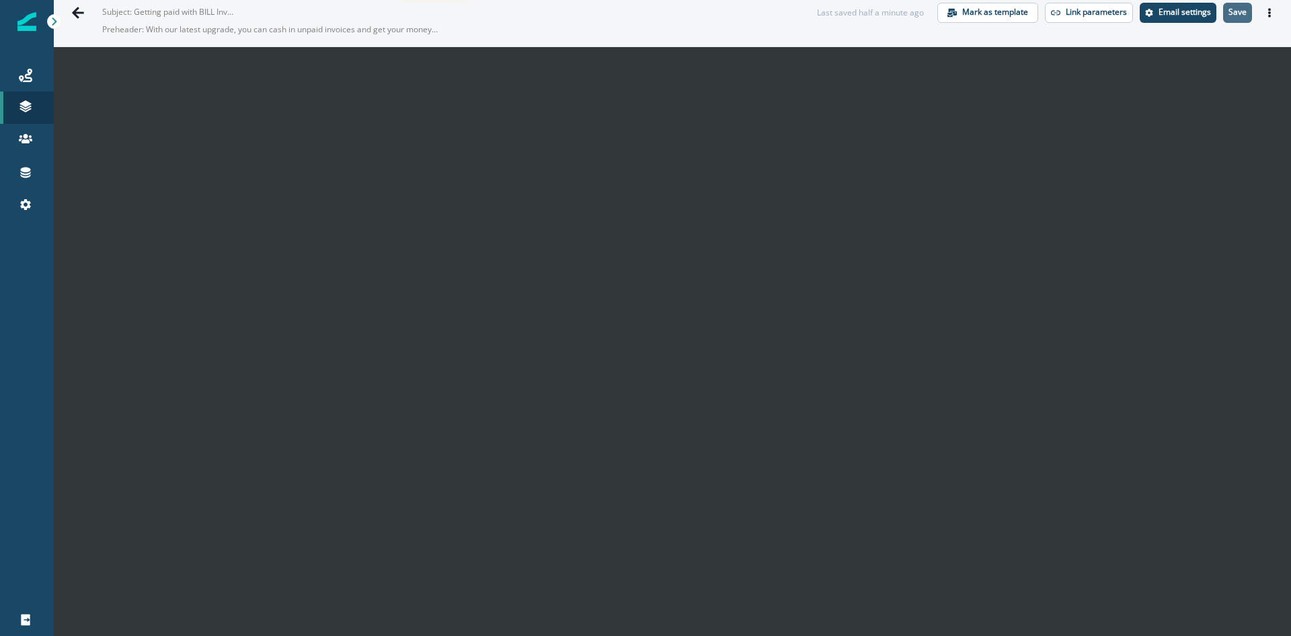
click at [1229, 16] on p "Save" at bounding box center [1238, 11] width 18 height 9
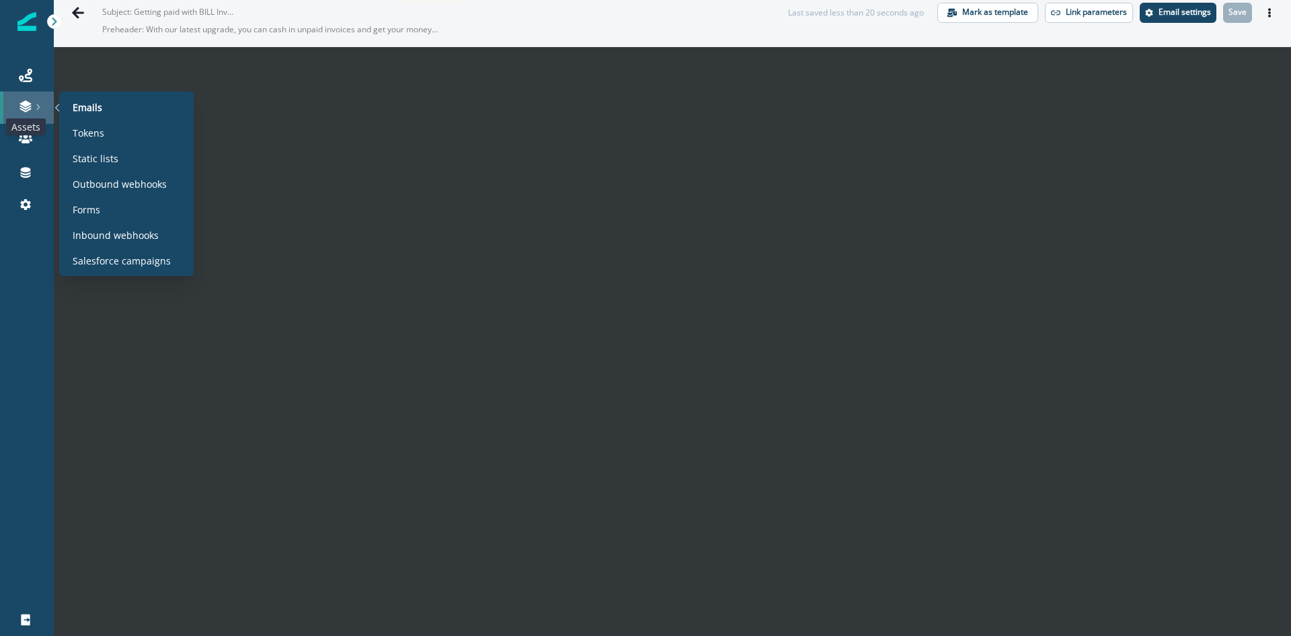
click at [24, 104] on icon at bounding box center [25, 103] width 11 height 7
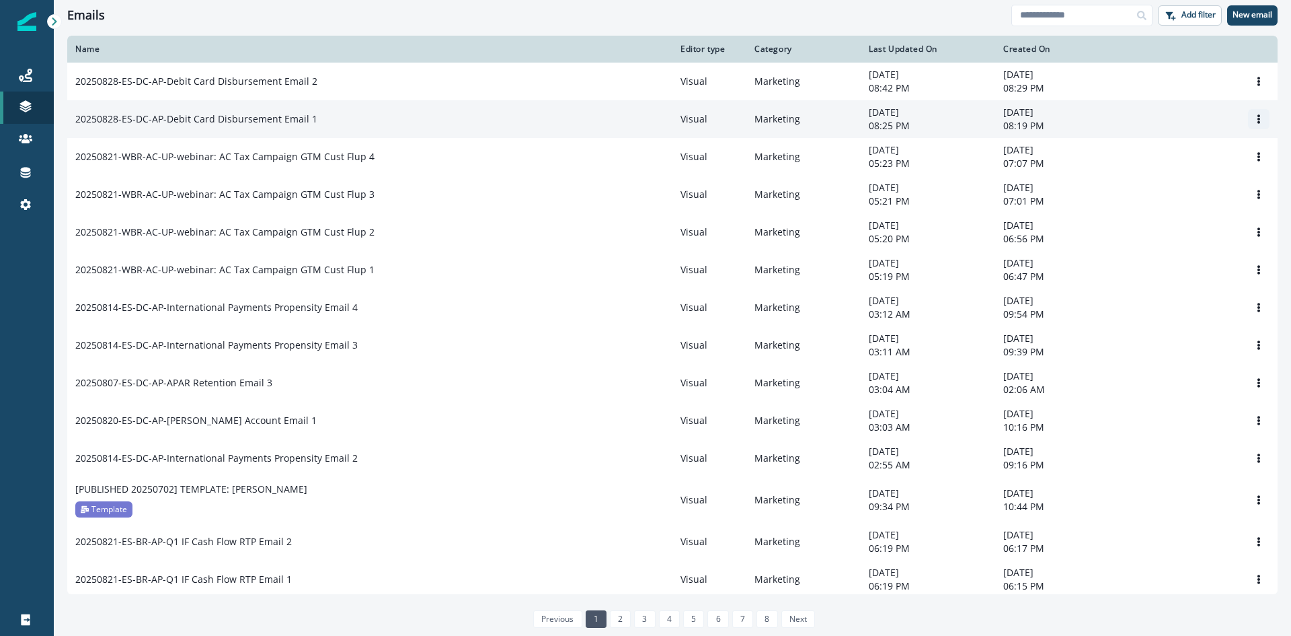
click at [1254, 118] on icon "Options" at bounding box center [1258, 118] width 9 height 9
click at [1137, 147] on button "Clone" at bounding box center [1184, 153] width 149 height 22
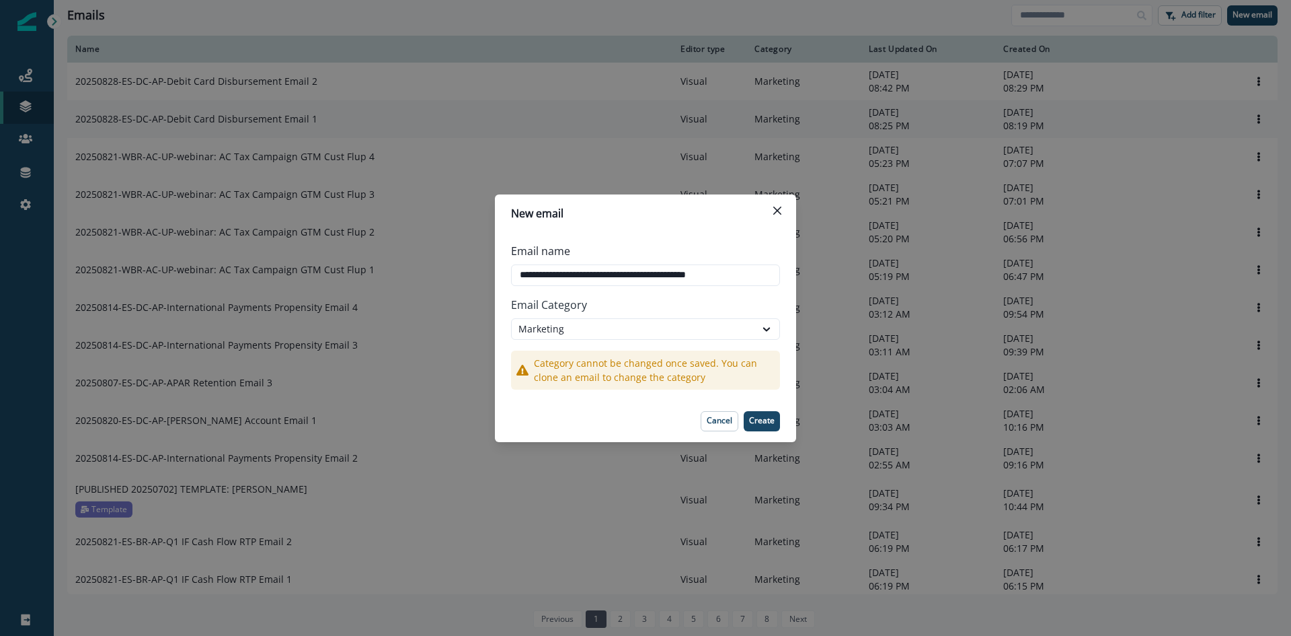
type input "**********"
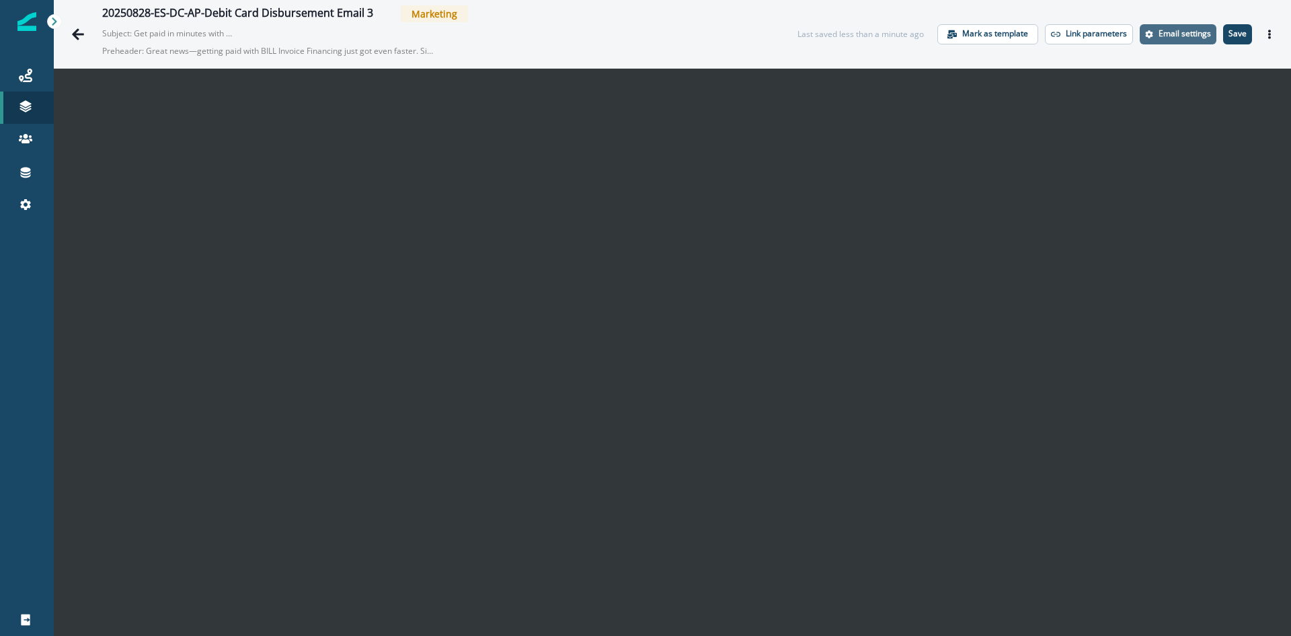
click at [1182, 36] on p "Email settings" at bounding box center [1185, 33] width 52 height 9
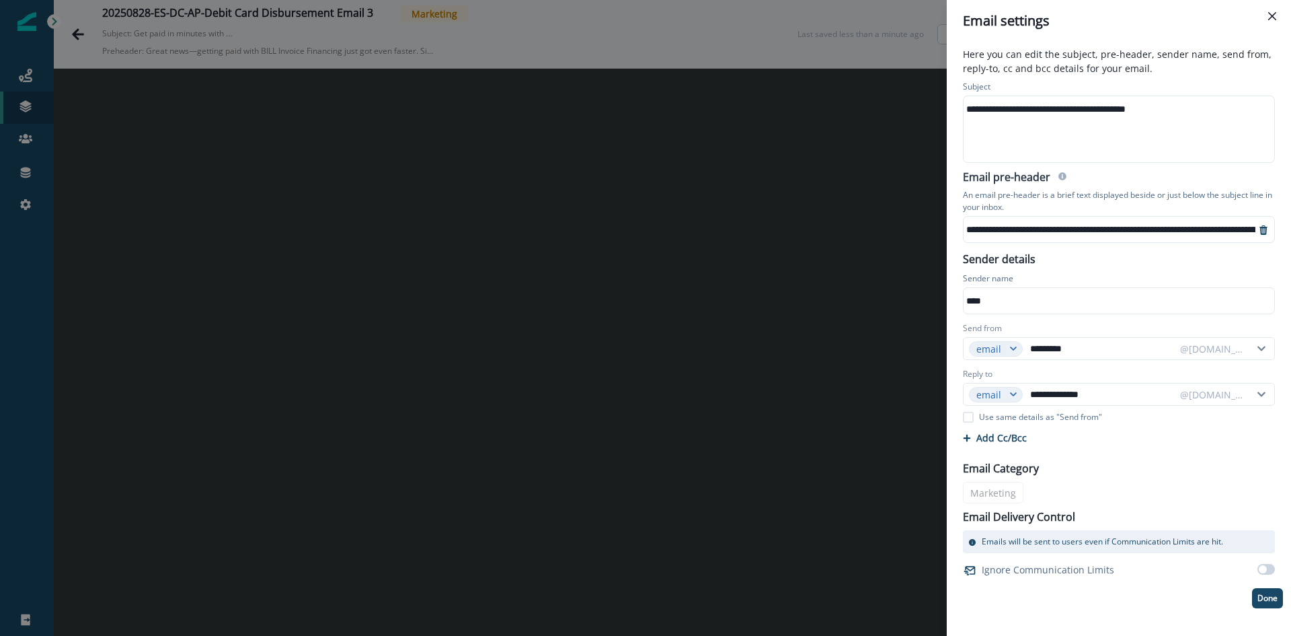
click at [1082, 121] on div "**********" at bounding box center [1118, 129] width 309 height 66
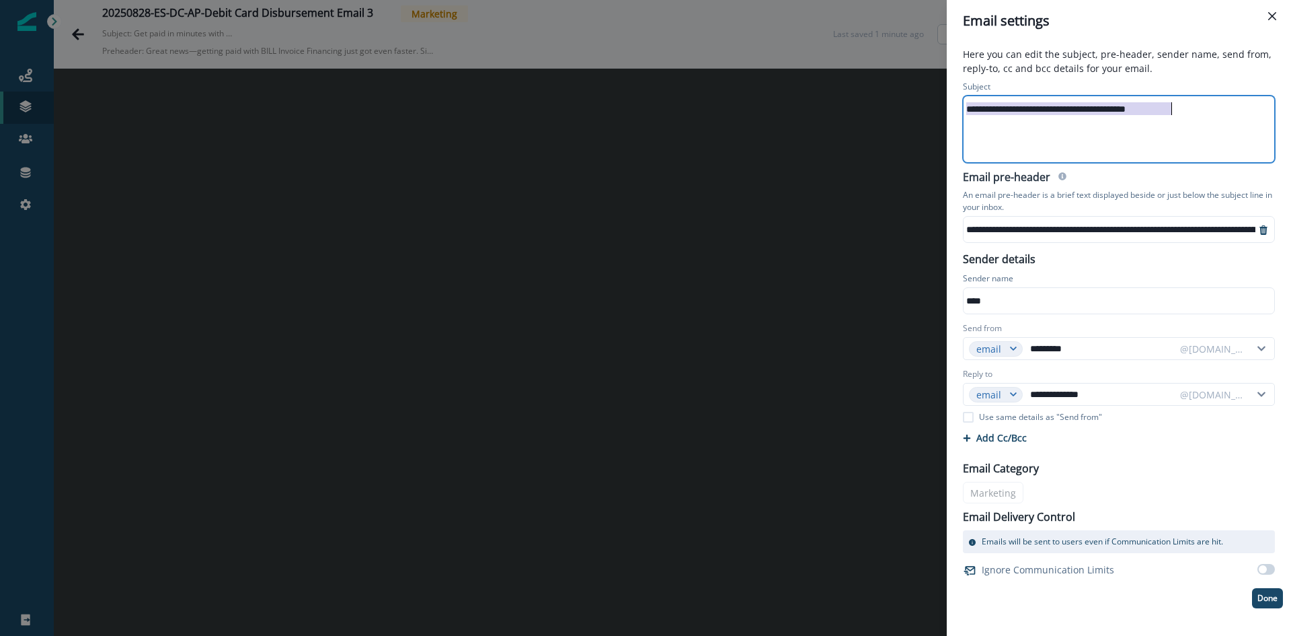
click at [1082, 121] on div "**********" at bounding box center [1118, 129] width 309 height 66
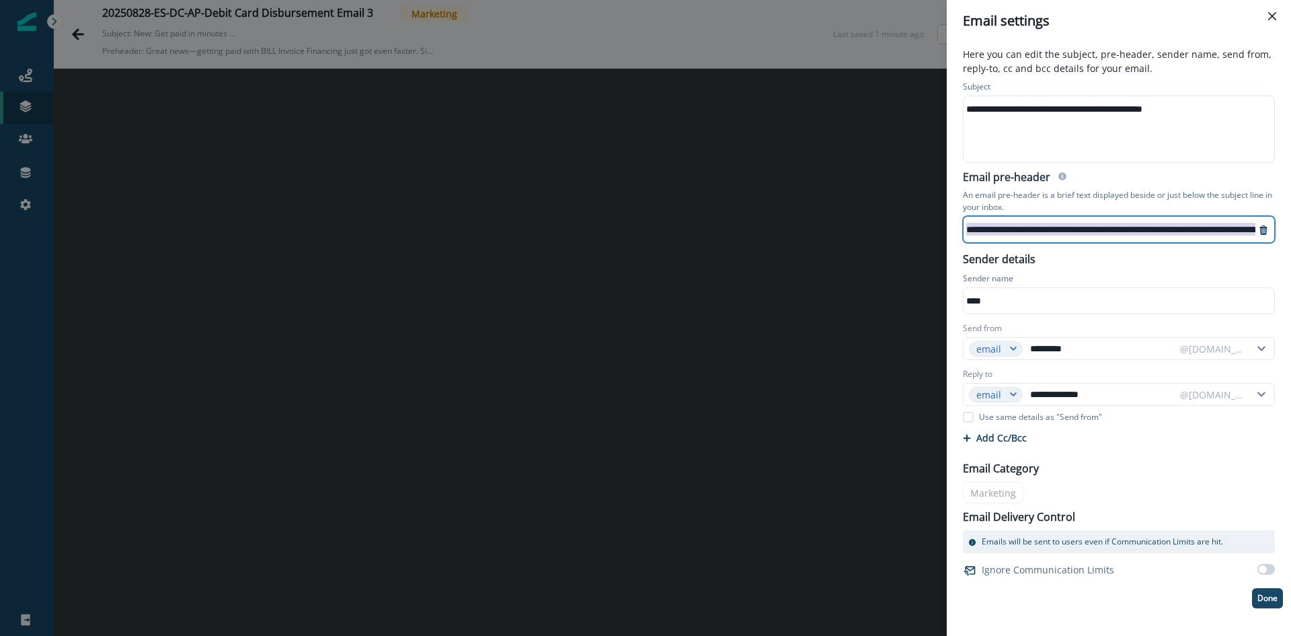
scroll to position [3, 44]
click at [1272, 596] on p "Done" at bounding box center [1268, 597] width 20 height 9
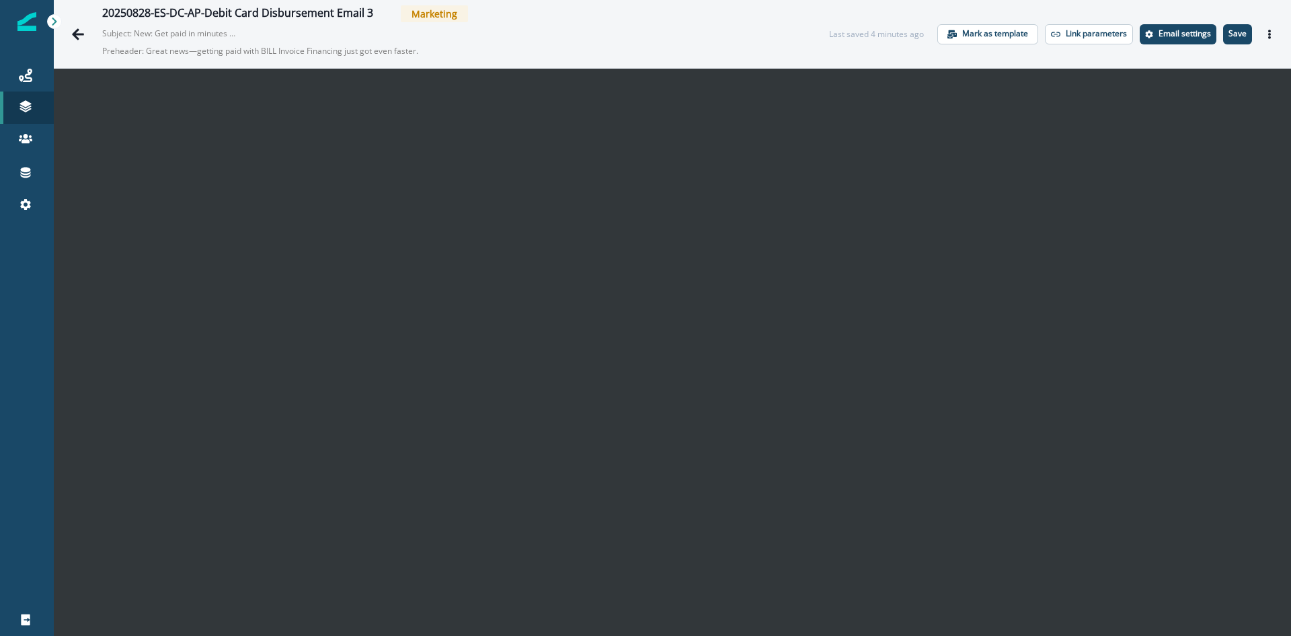
scroll to position [22, 0]
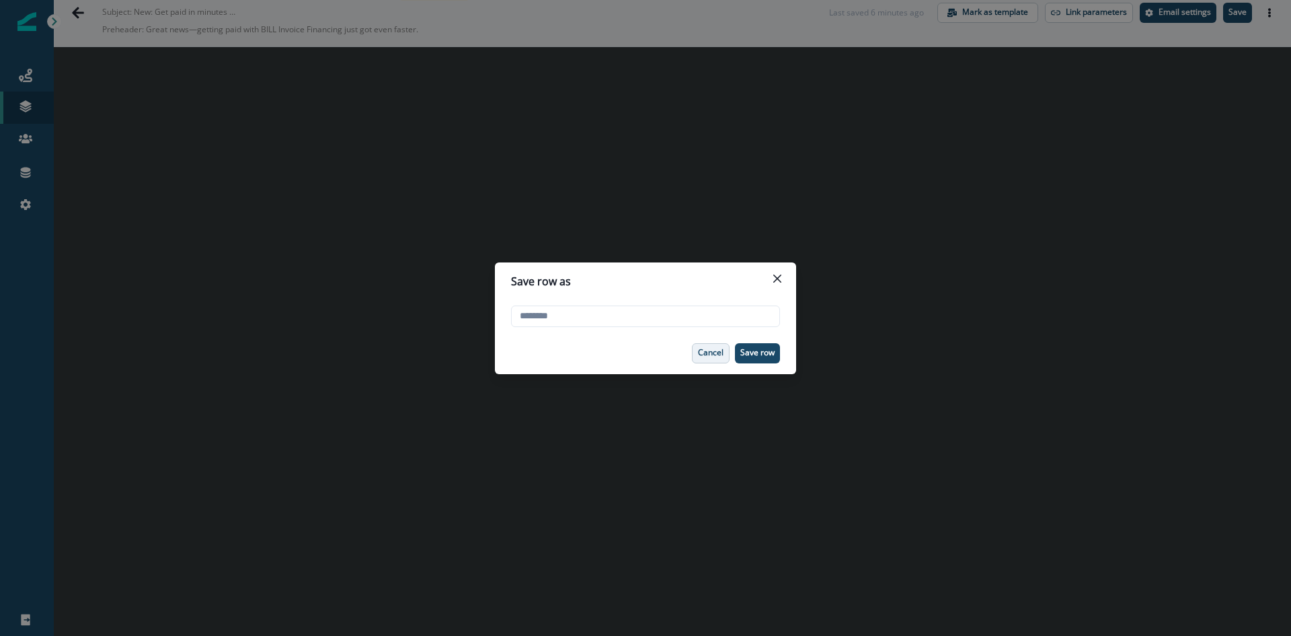
click at [696, 354] on button "Cancel" at bounding box center [711, 353] width 38 height 20
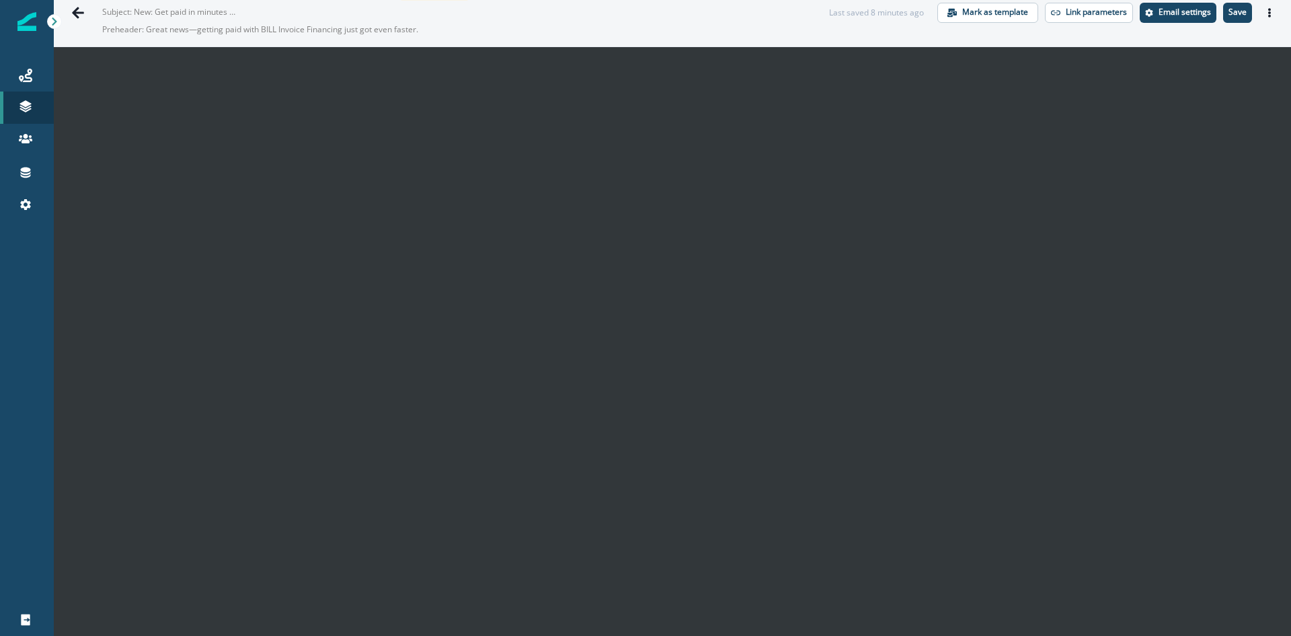
scroll to position [0, 0]
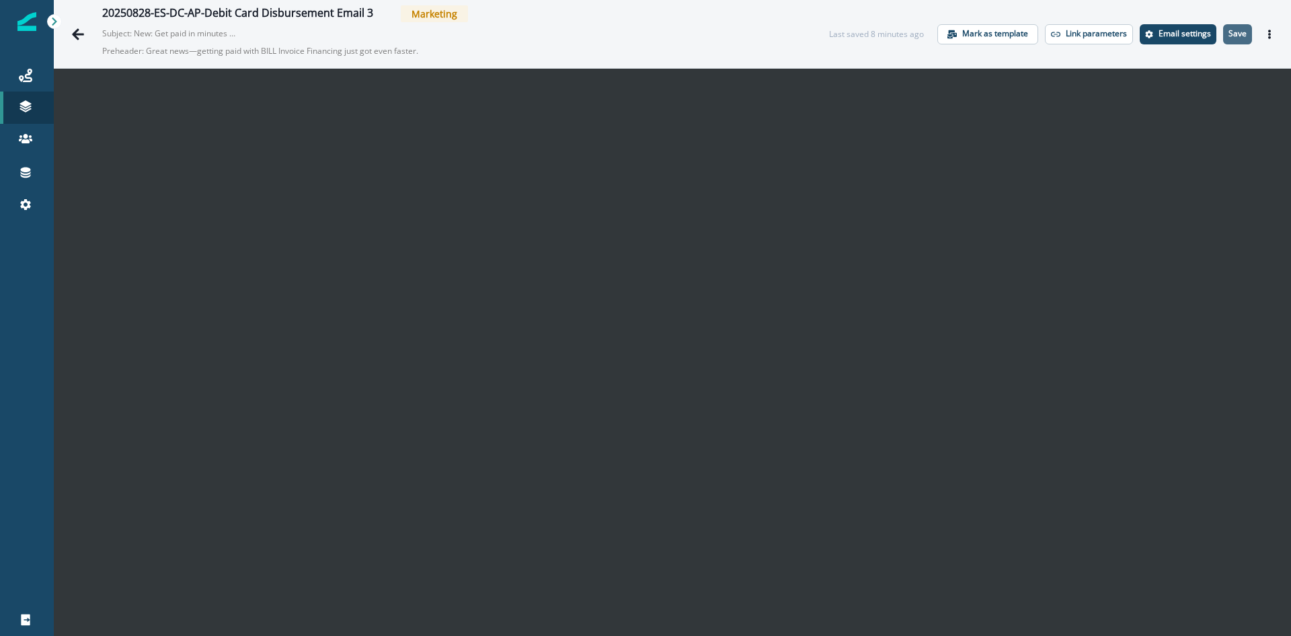
click at [1233, 34] on p "Save" at bounding box center [1238, 33] width 18 height 9
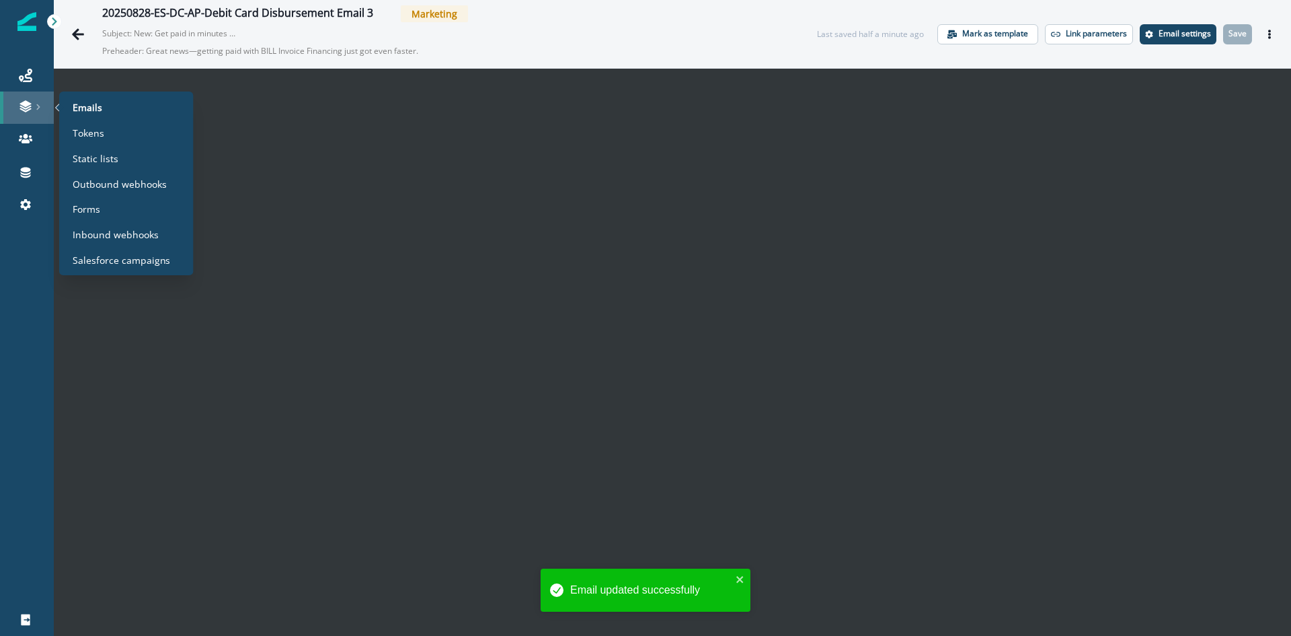
click at [36, 112] on div at bounding box center [26, 106] width 43 height 13
